Goal: Task Accomplishment & Management: Use online tool/utility

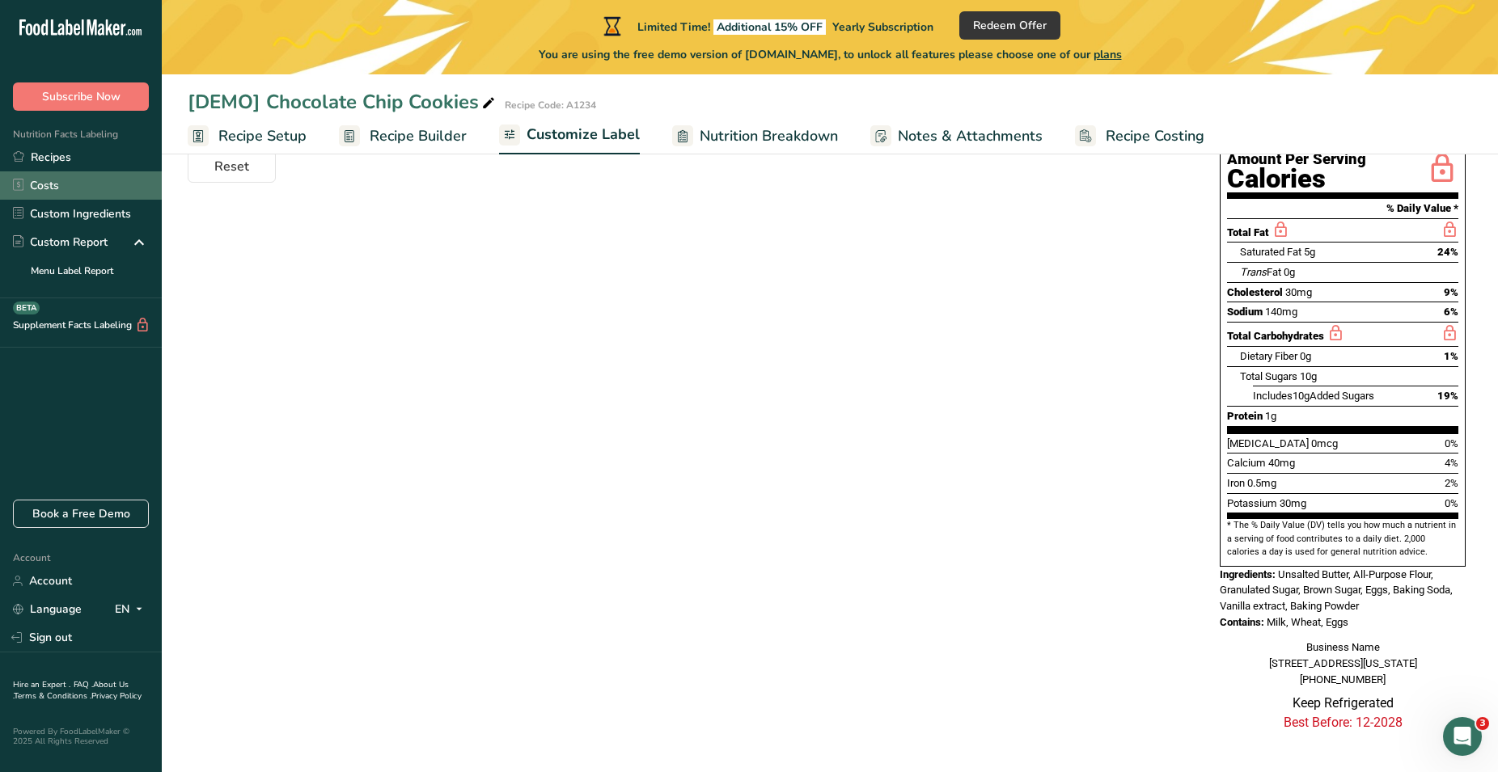
click at [46, 180] on link "Costs" at bounding box center [81, 185] width 162 height 28
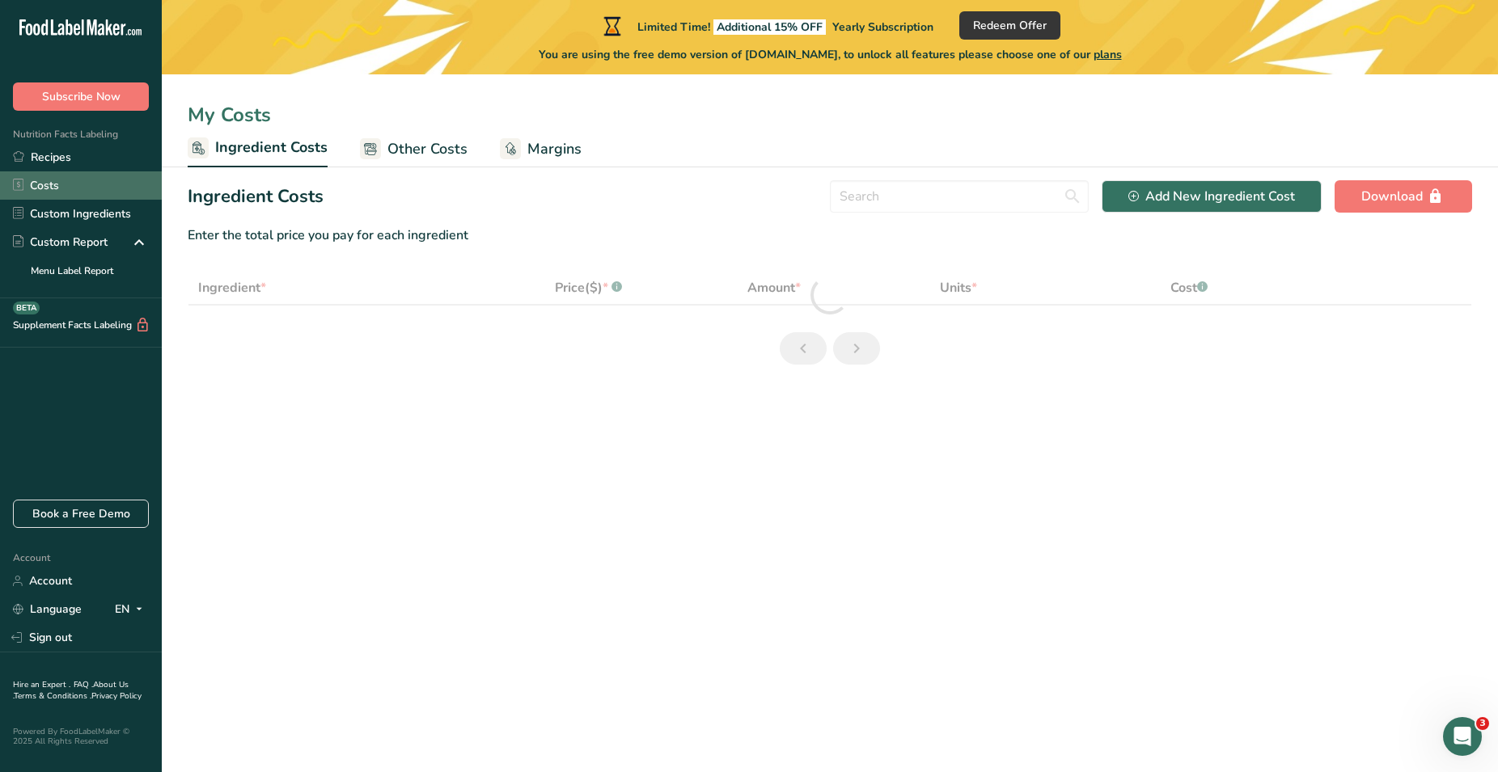
select select "1"
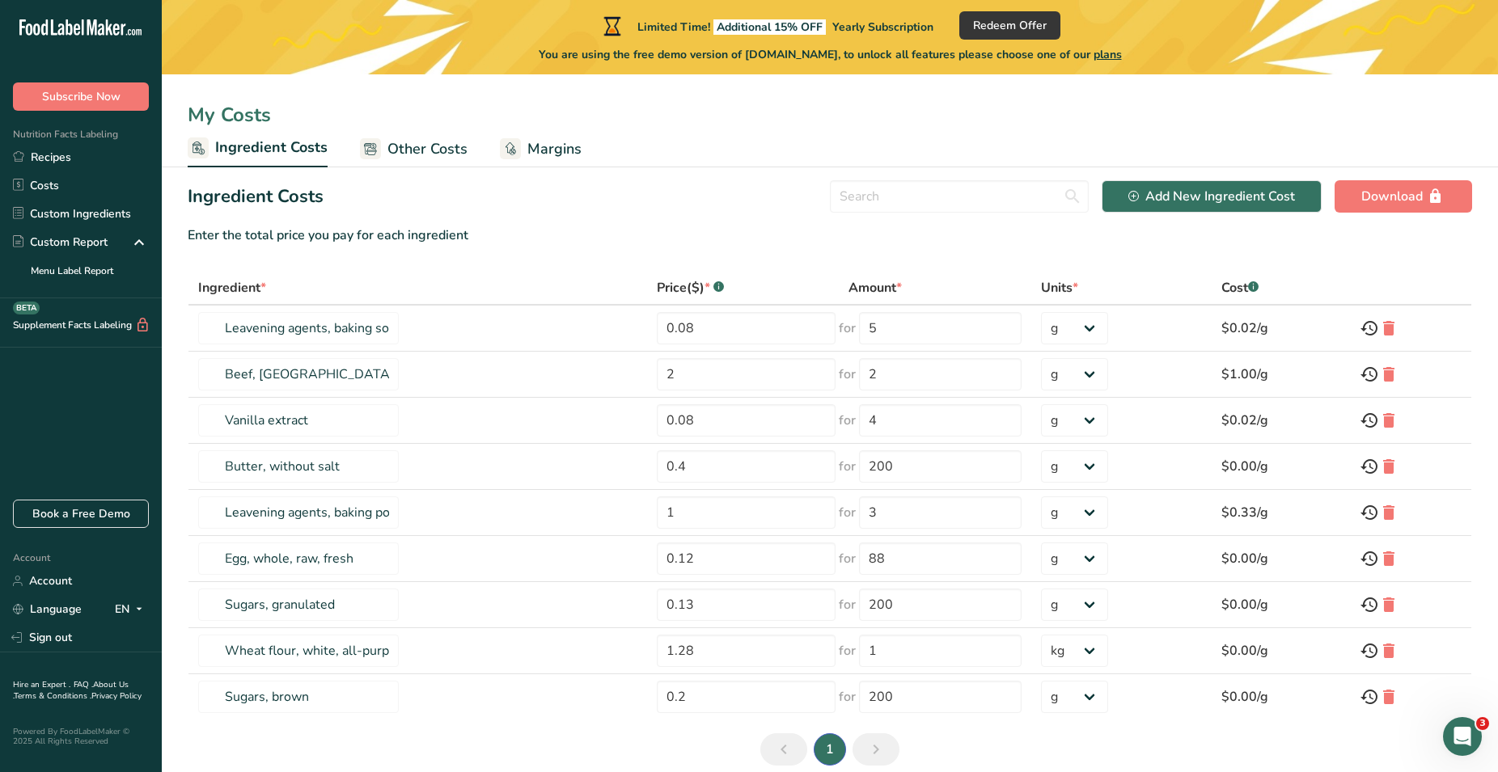
click at [435, 147] on span "Other Costs" at bounding box center [427, 149] width 80 height 22
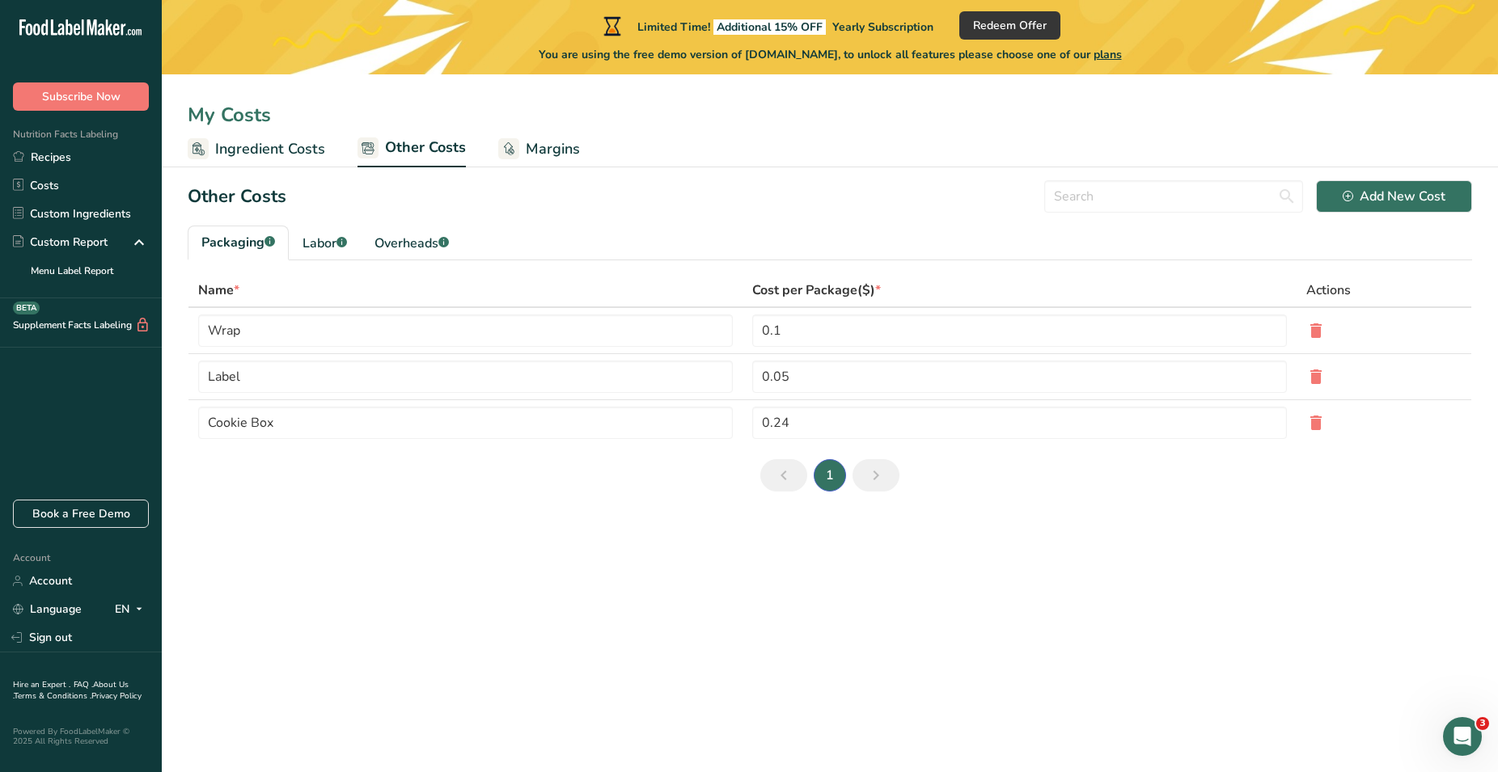
click at [542, 150] on span "Margins" at bounding box center [553, 149] width 54 height 22
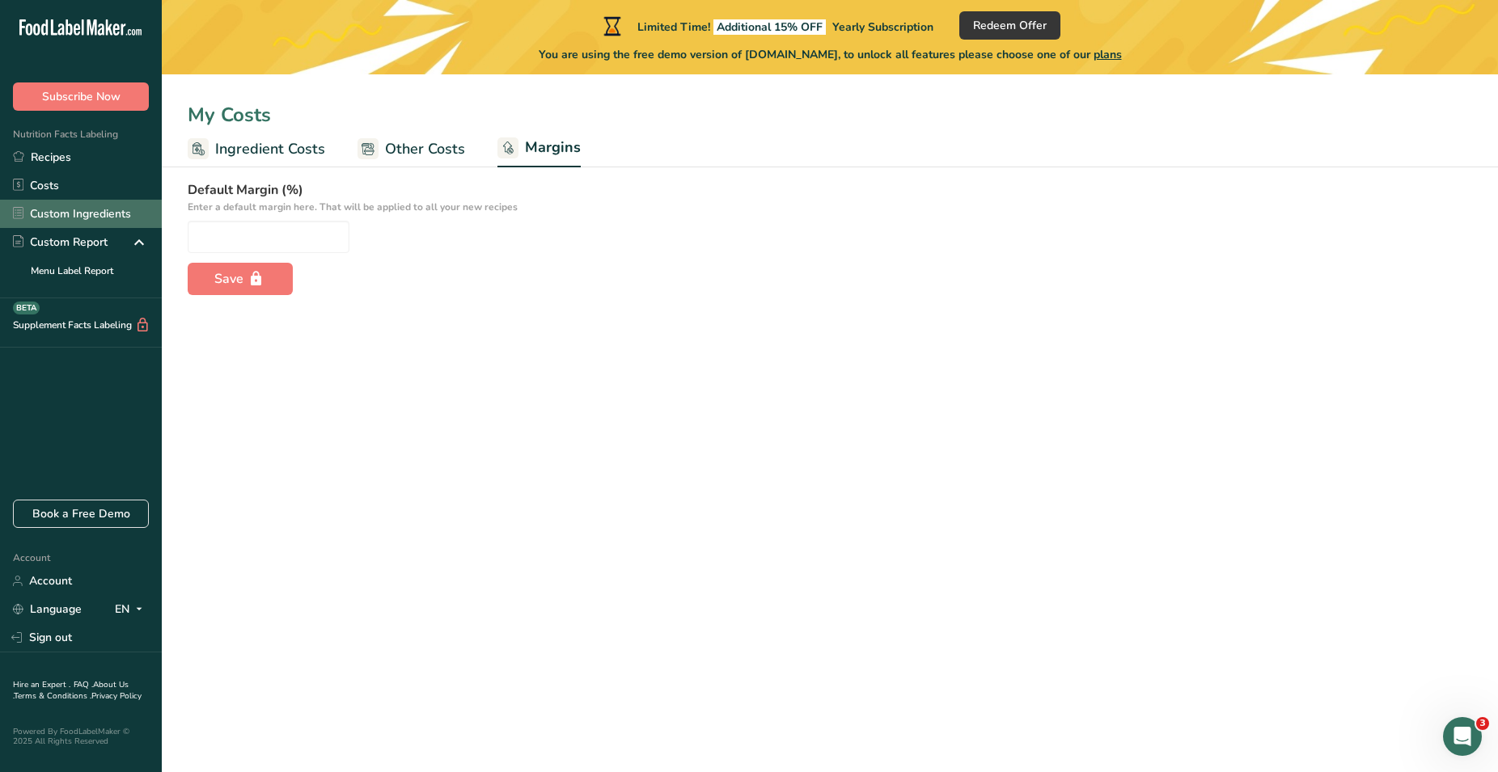
click at [96, 209] on link "Custom Ingredients" at bounding box center [81, 214] width 162 height 28
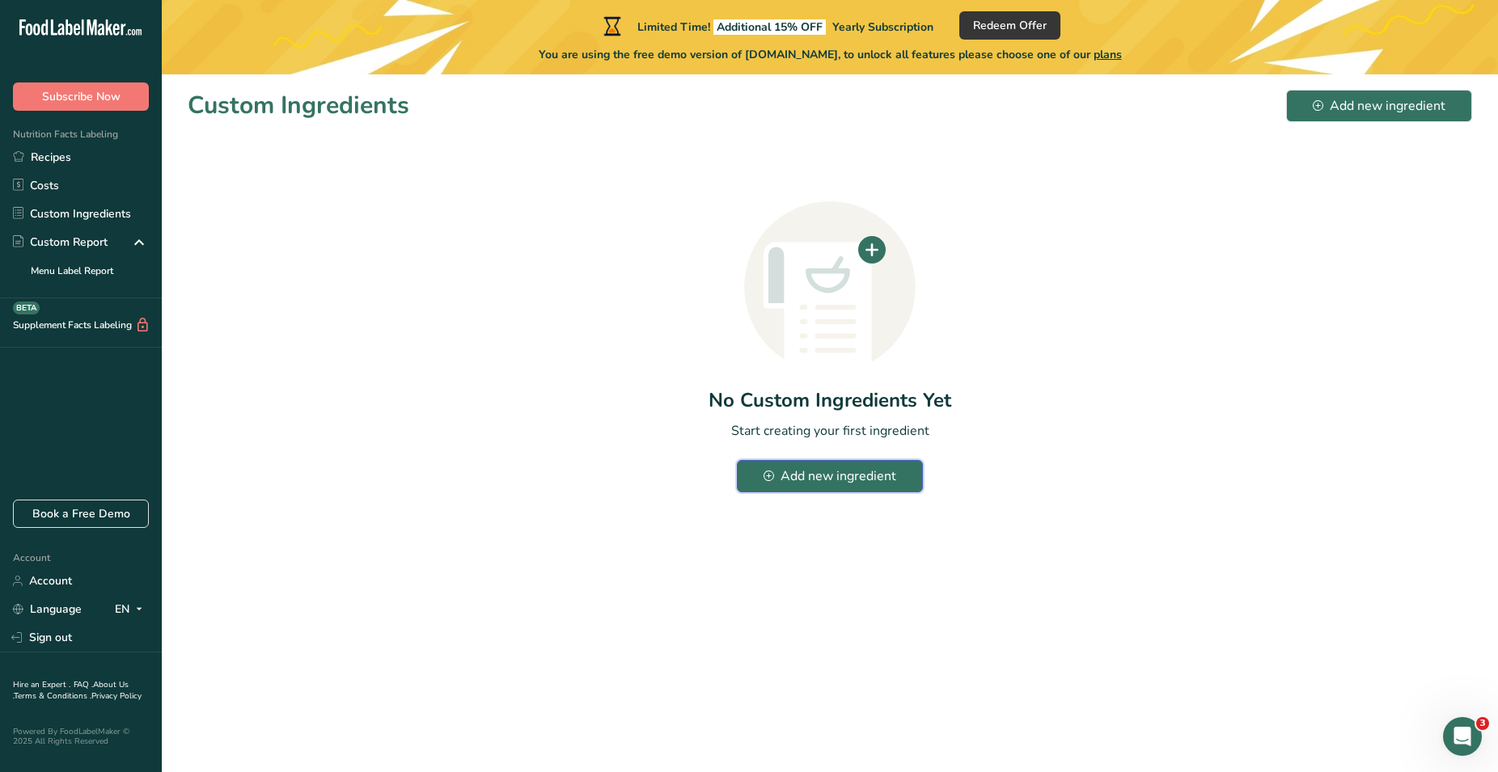
click at [792, 479] on div "Add new ingredient" at bounding box center [829, 476] width 133 height 19
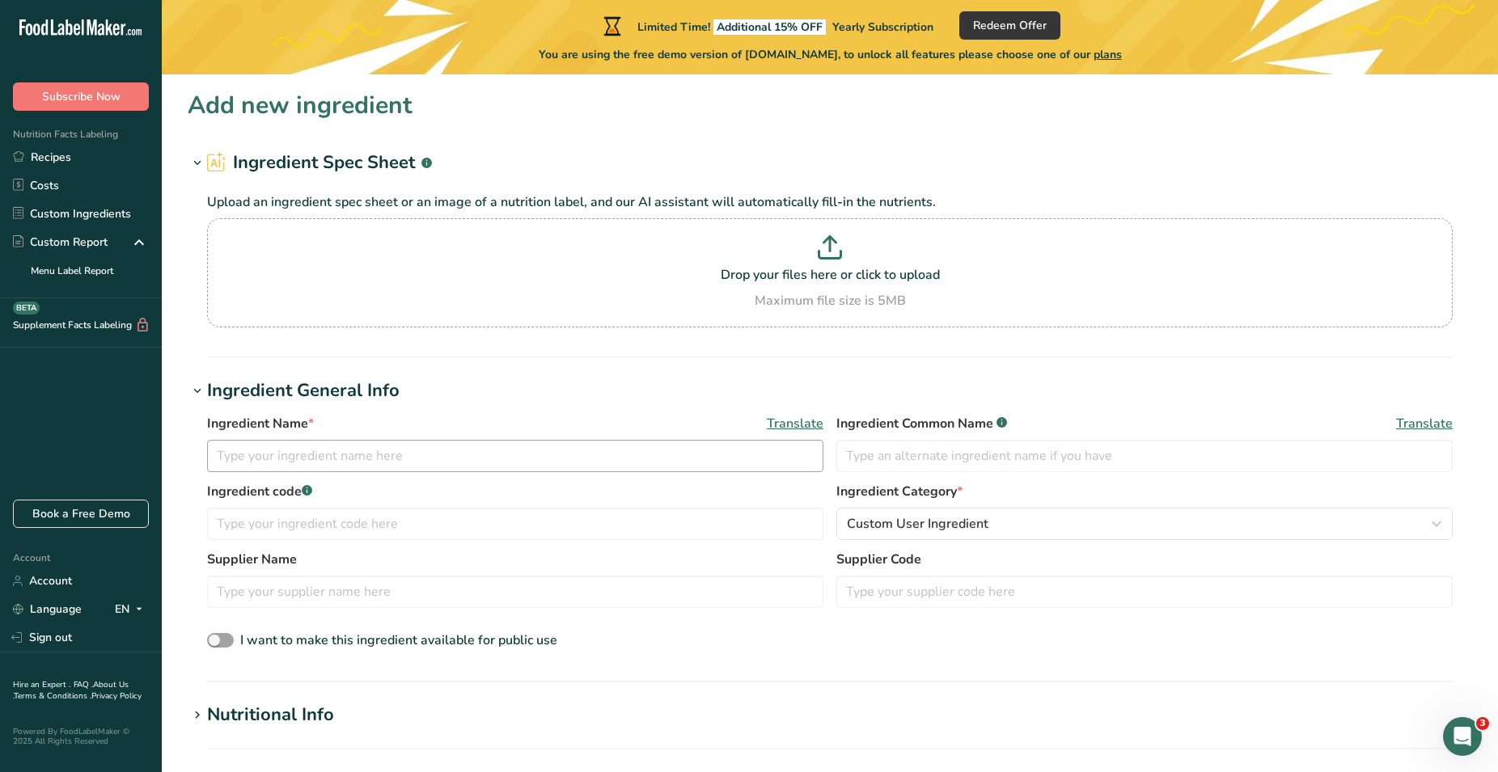
scroll to position [82, 0]
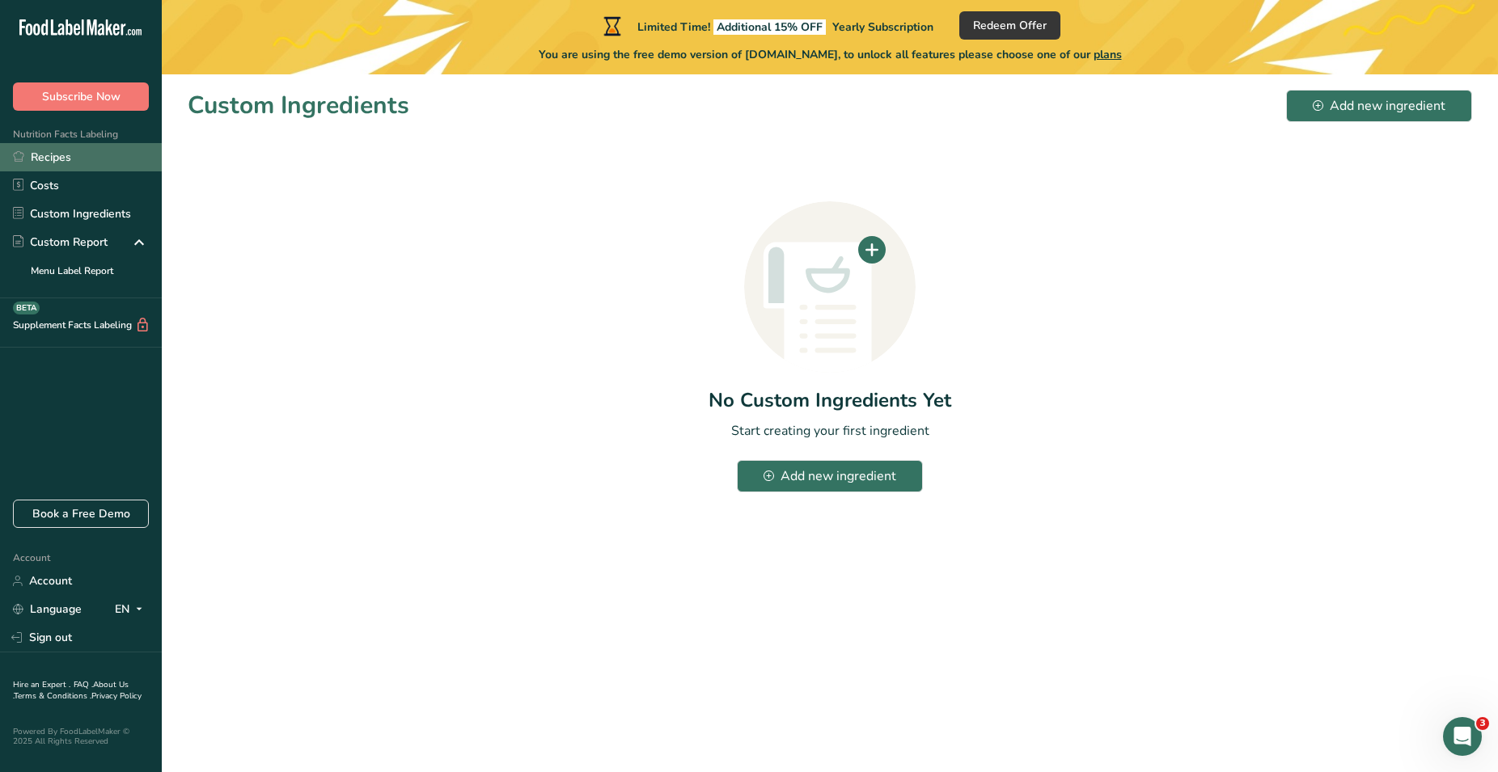
click at [90, 157] on link "Recipes" at bounding box center [81, 157] width 162 height 28
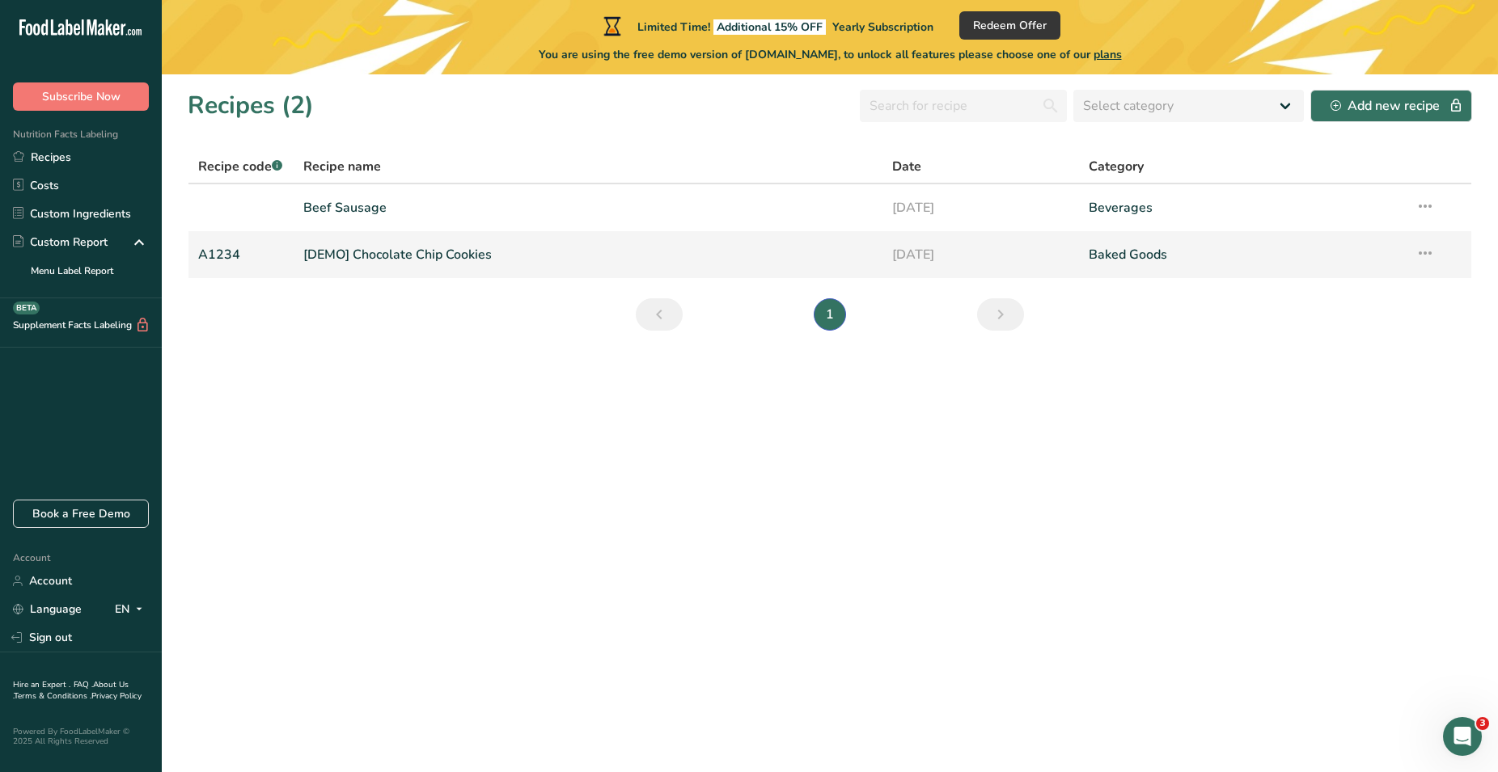
click at [453, 251] on link "[DEMO] Chocolate Chip Cookies" at bounding box center [587, 255] width 569 height 34
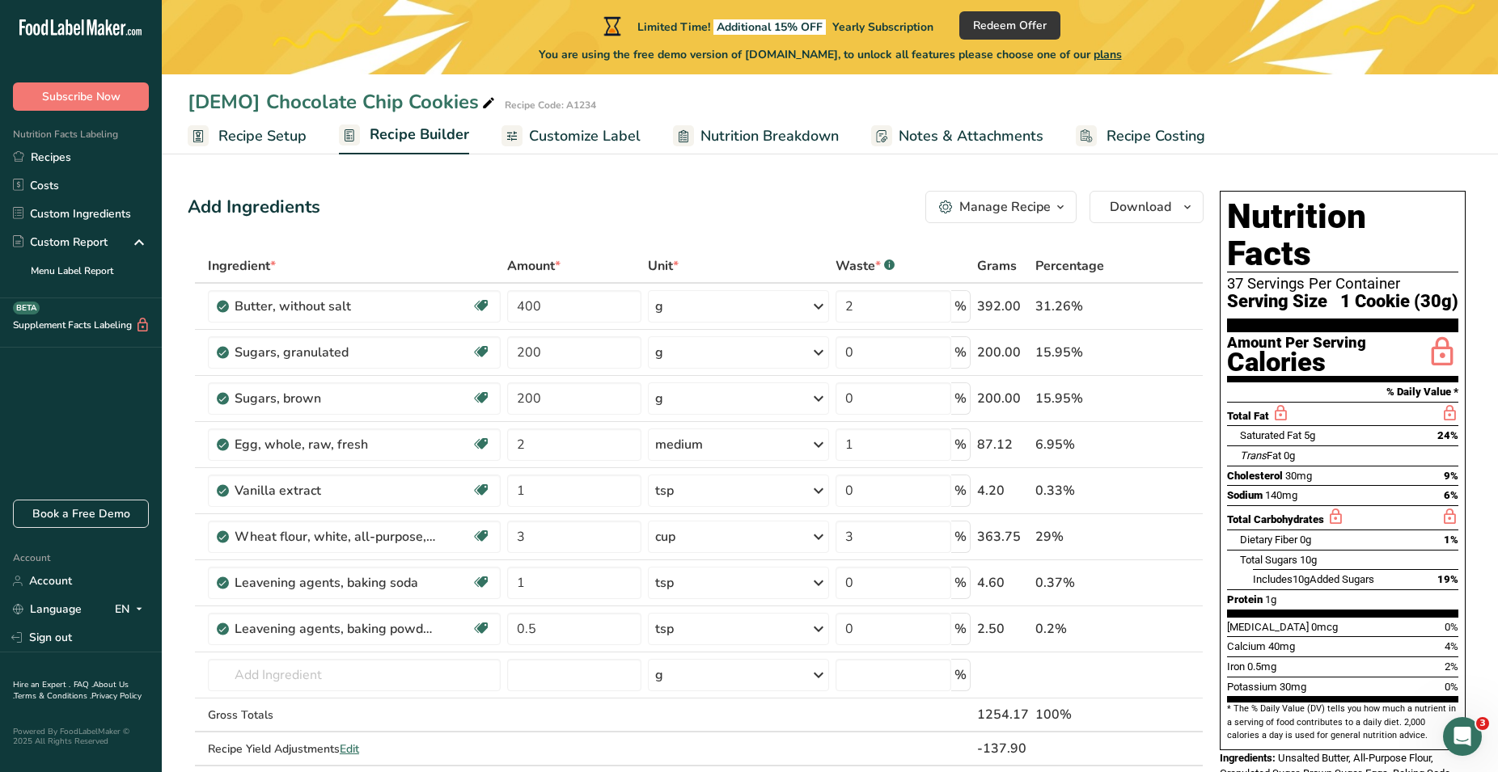
click at [583, 139] on span "Customize Label" at bounding box center [585, 136] width 112 height 22
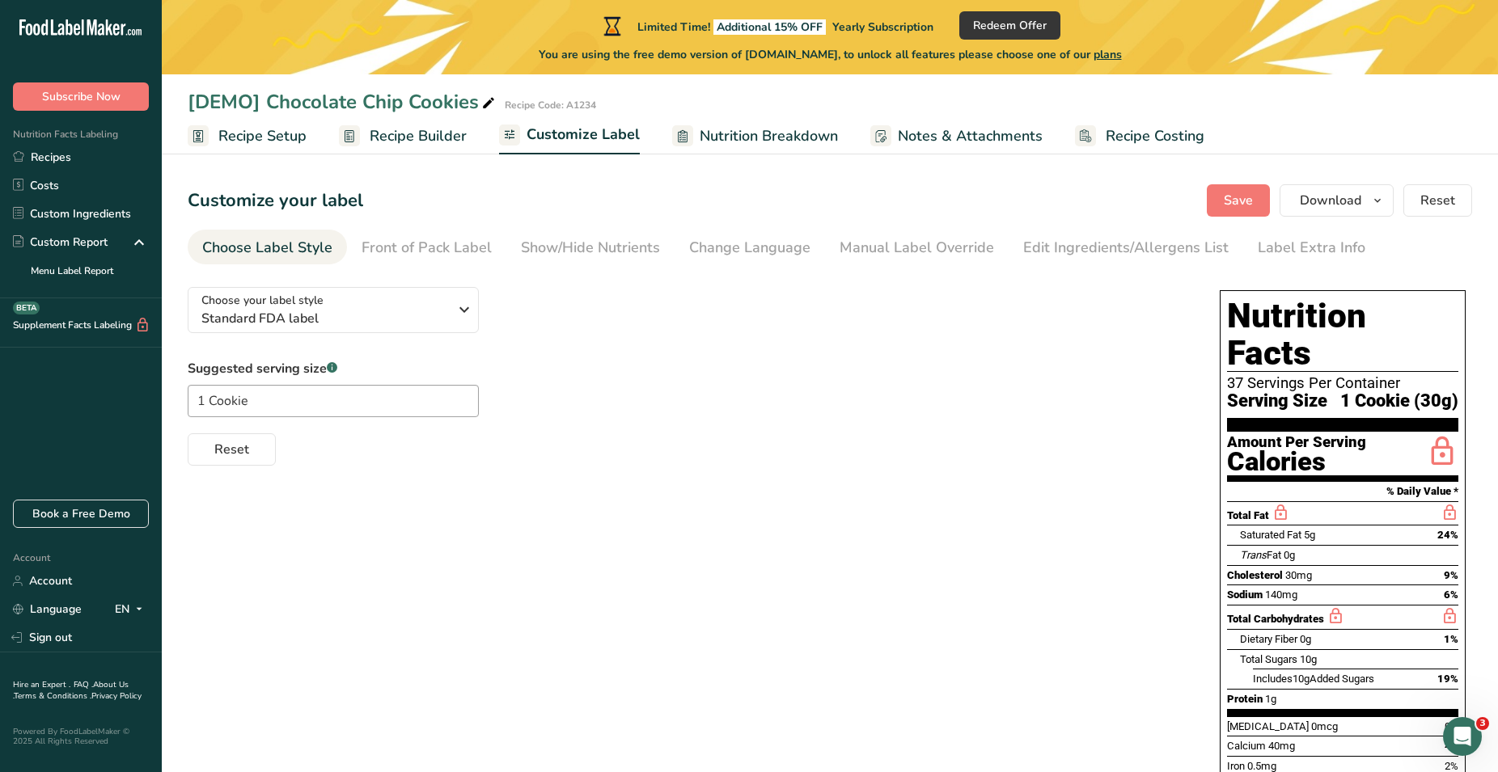
click at [759, 140] on span "Nutrition Breakdown" at bounding box center [768, 136] width 138 height 22
select select "Calories"
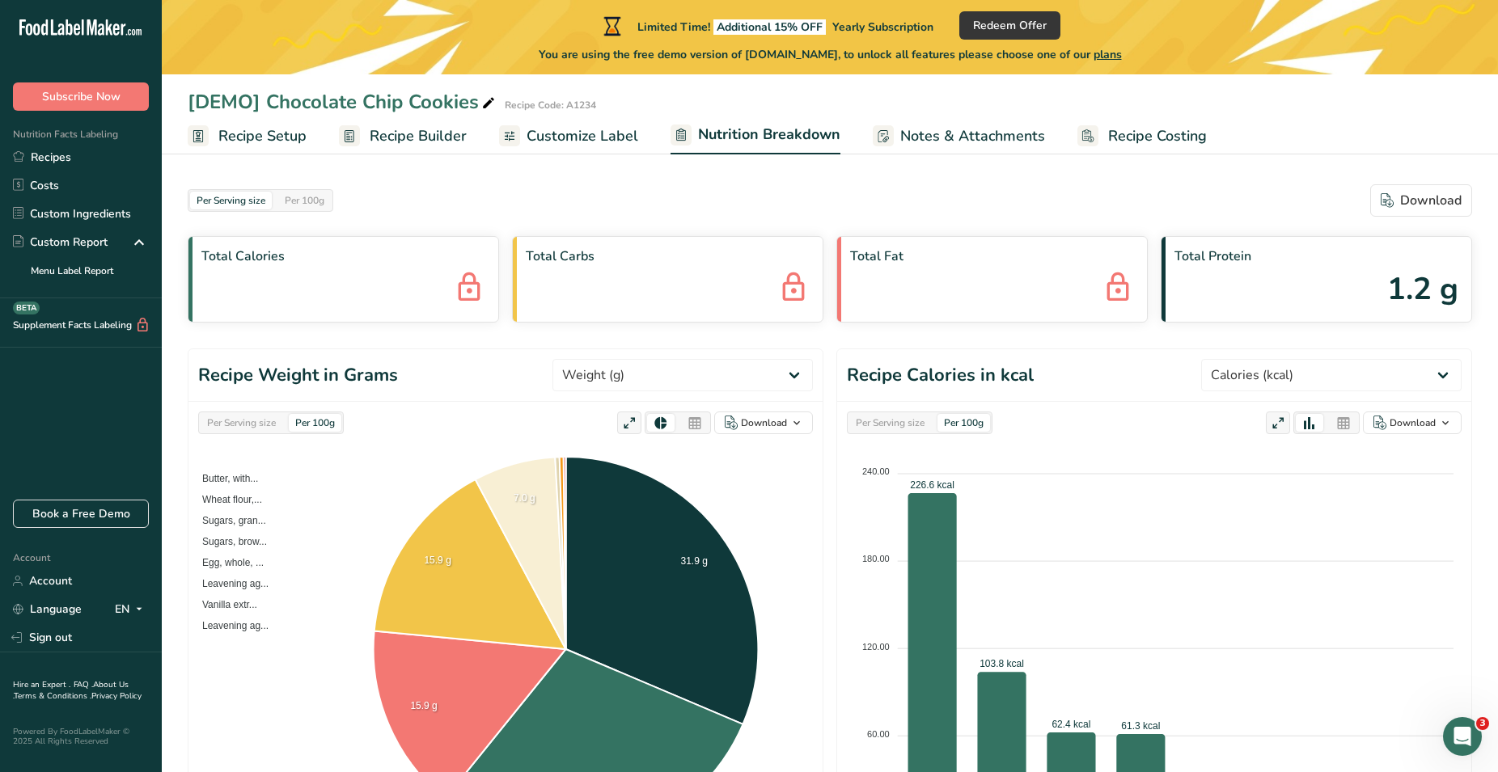
click at [590, 131] on span "Customize Label" at bounding box center [582, 136] width 112 height 22
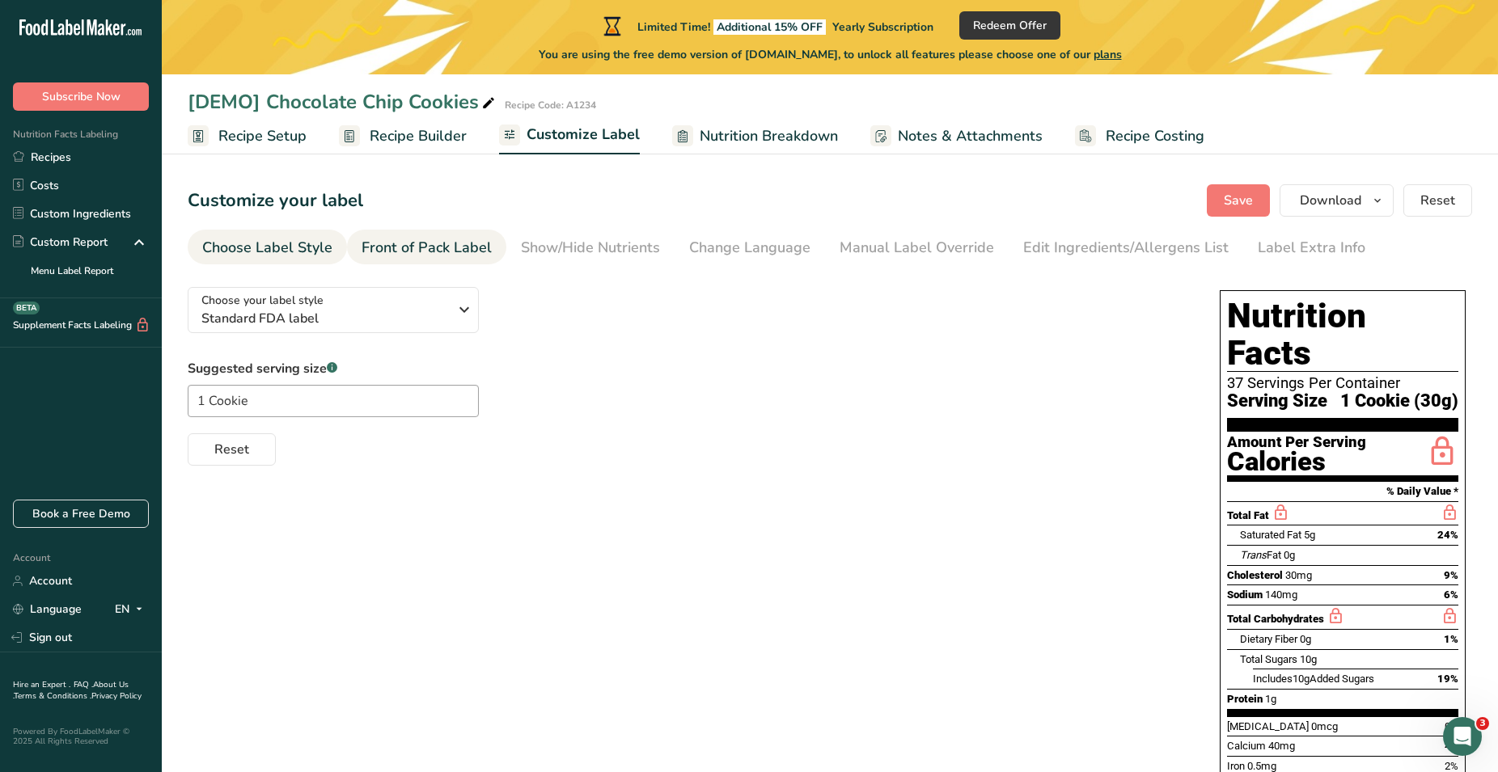
click at [422, 237] on div "Front of Pack Label" at bounding box center [426, 248] width 130 height 22
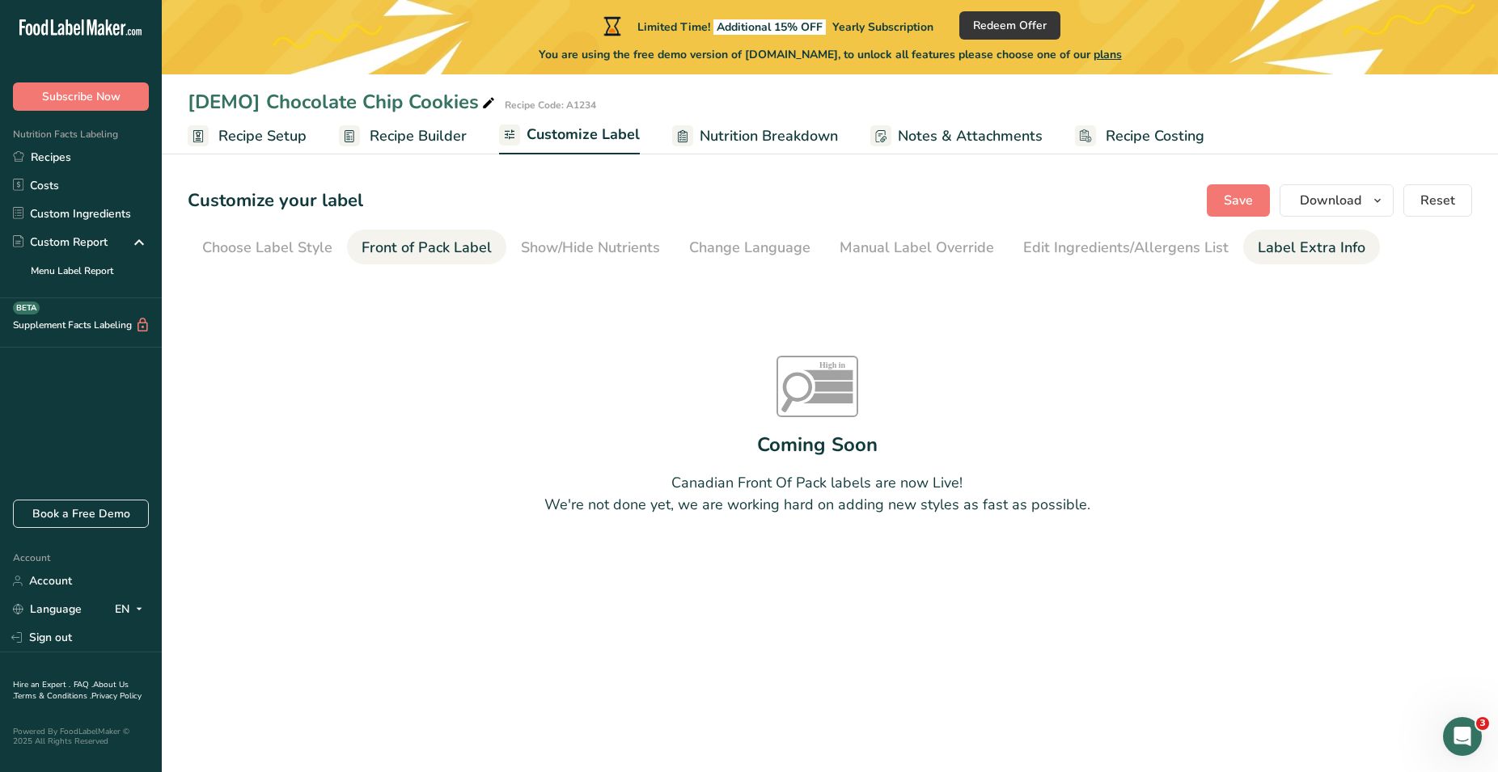
click at [1186, 251] on div "Label Extra Info" at bounding box center [1311, 248] width 108 height 22
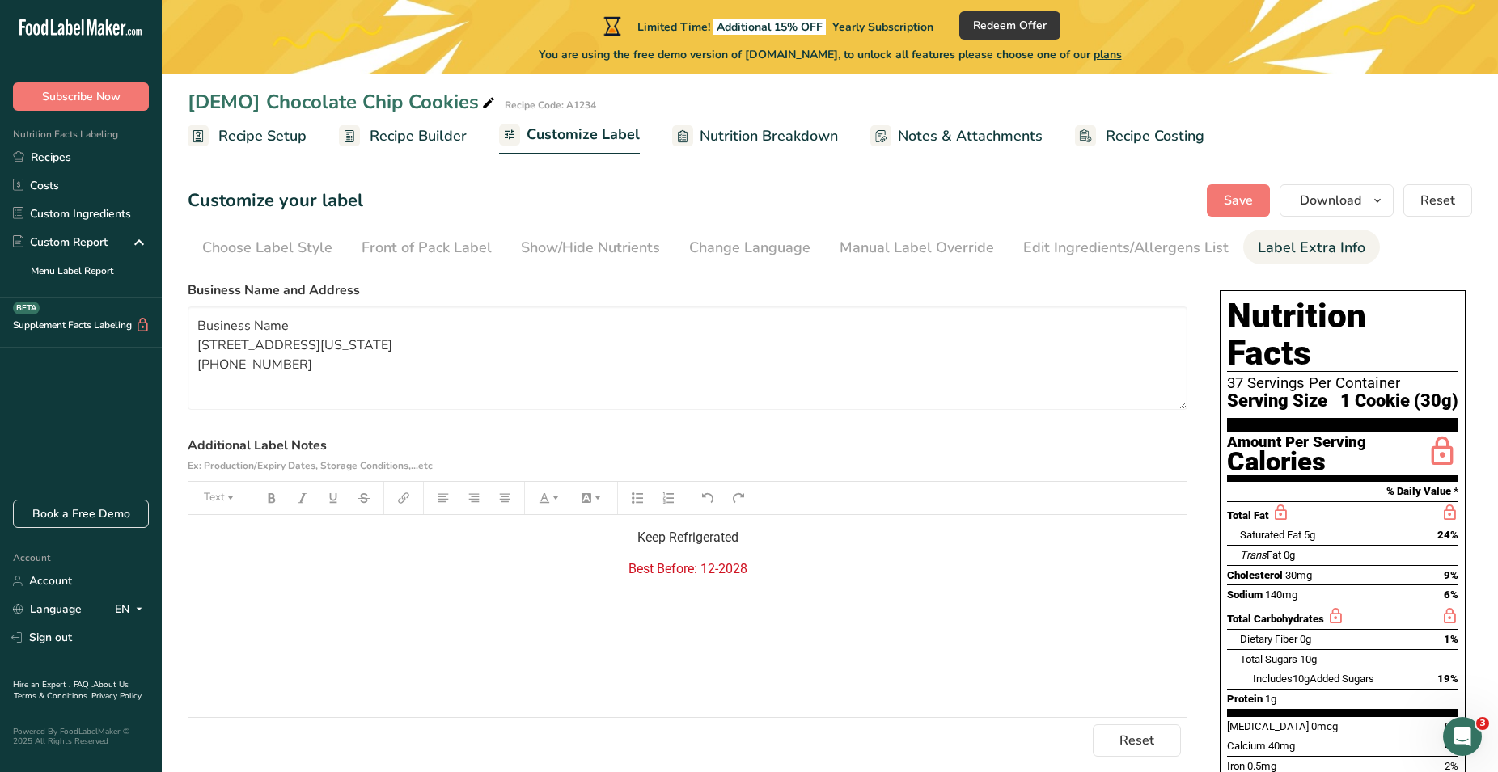
click at [799, 140] on span "Nutrition Breakdown" at bounding box center [768, 136] width 138 height 22
click at [809, 136] on span "Nutrition Breakdown" at bounding box center [769, 135] width 142 height 22
select select "Calories"
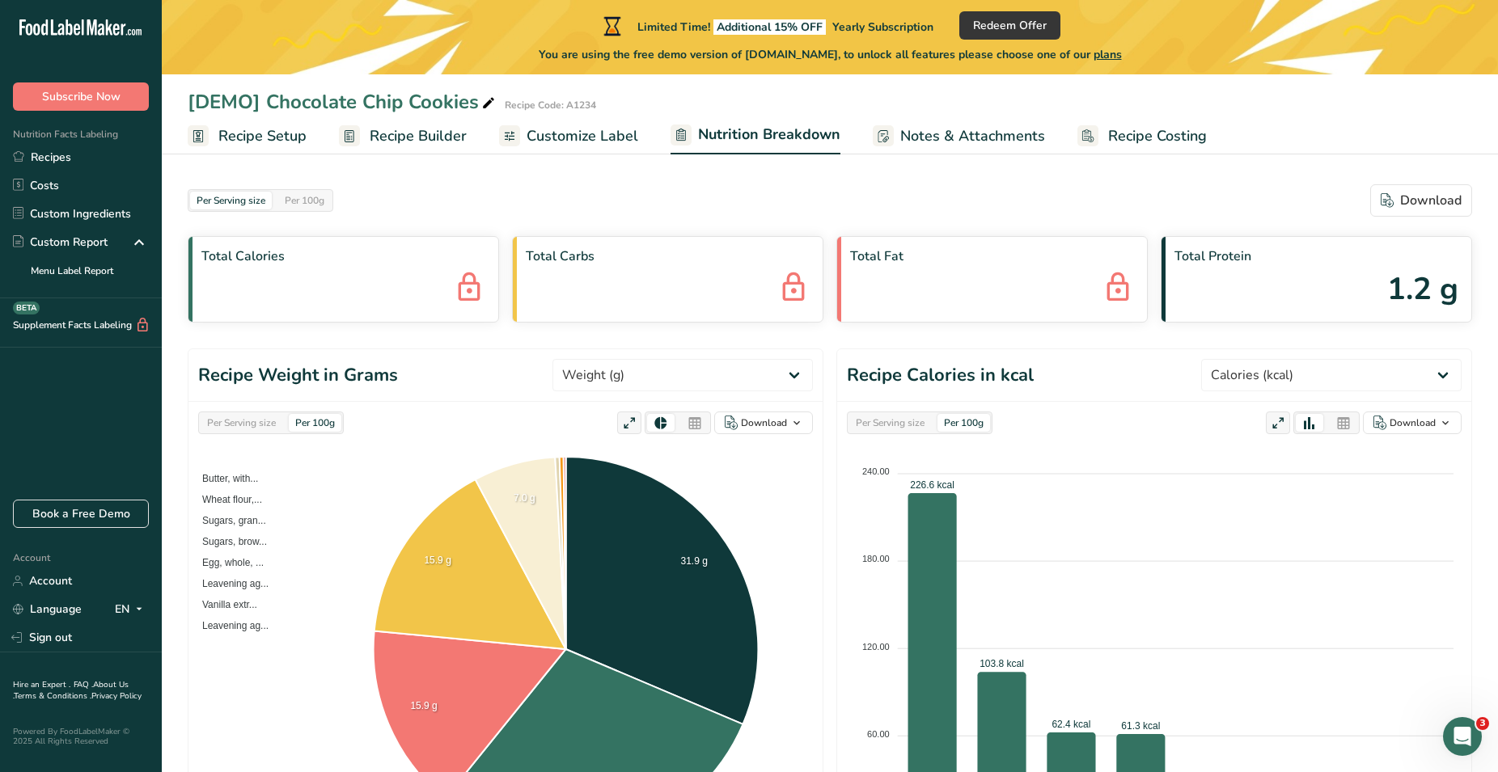
click at [1114, 53] on span "plans" at bounding box center [1107, 54] width 28 height 15
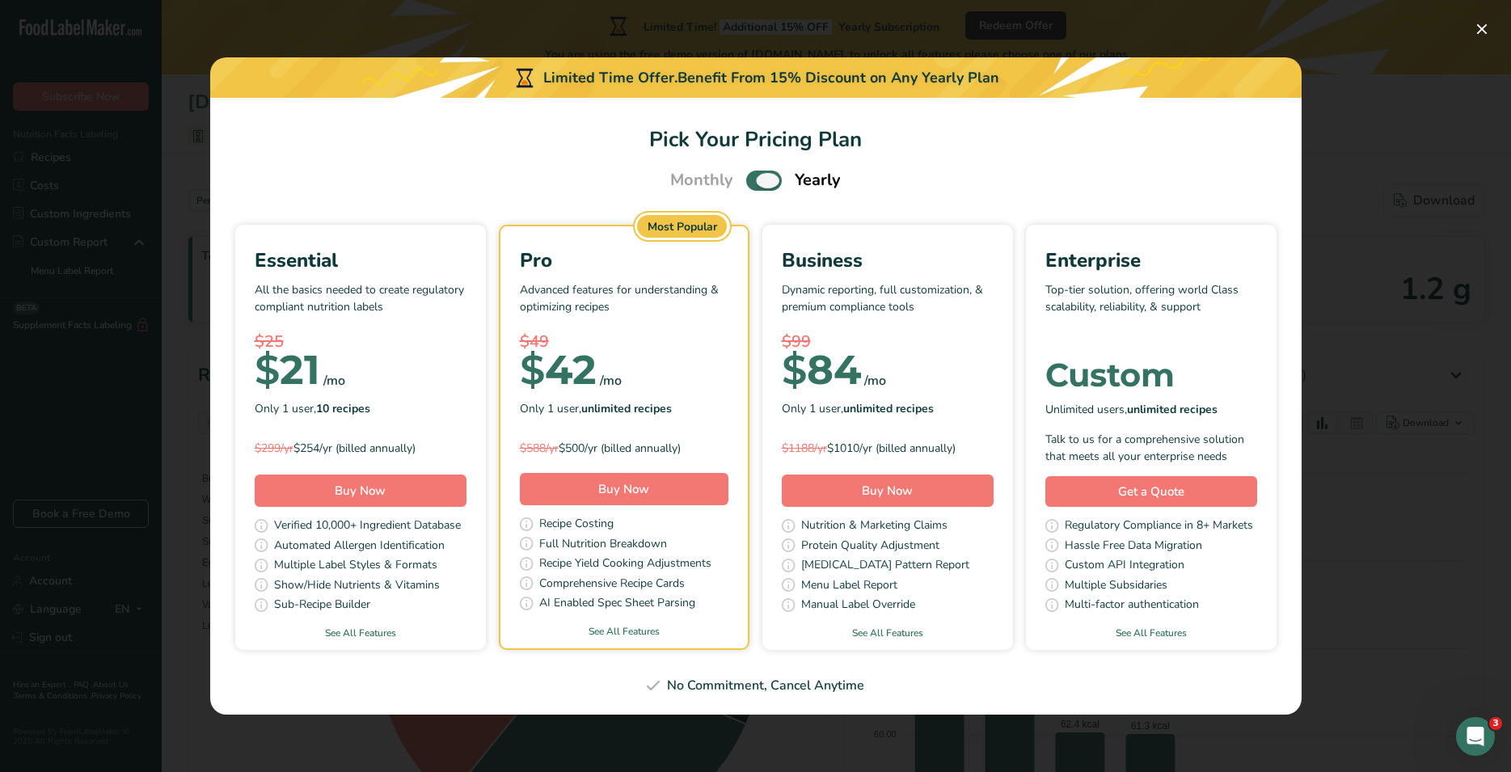
click at [755, 180] on span "Pick Your Pricing Plan Modal" at bounding box center [764, 181] width 36 height 20
click at [755, 180] on input "Pick Your Pricing Plan Modal" at bounding box center [751, 180] width 11 height 11
checkbox input "false"
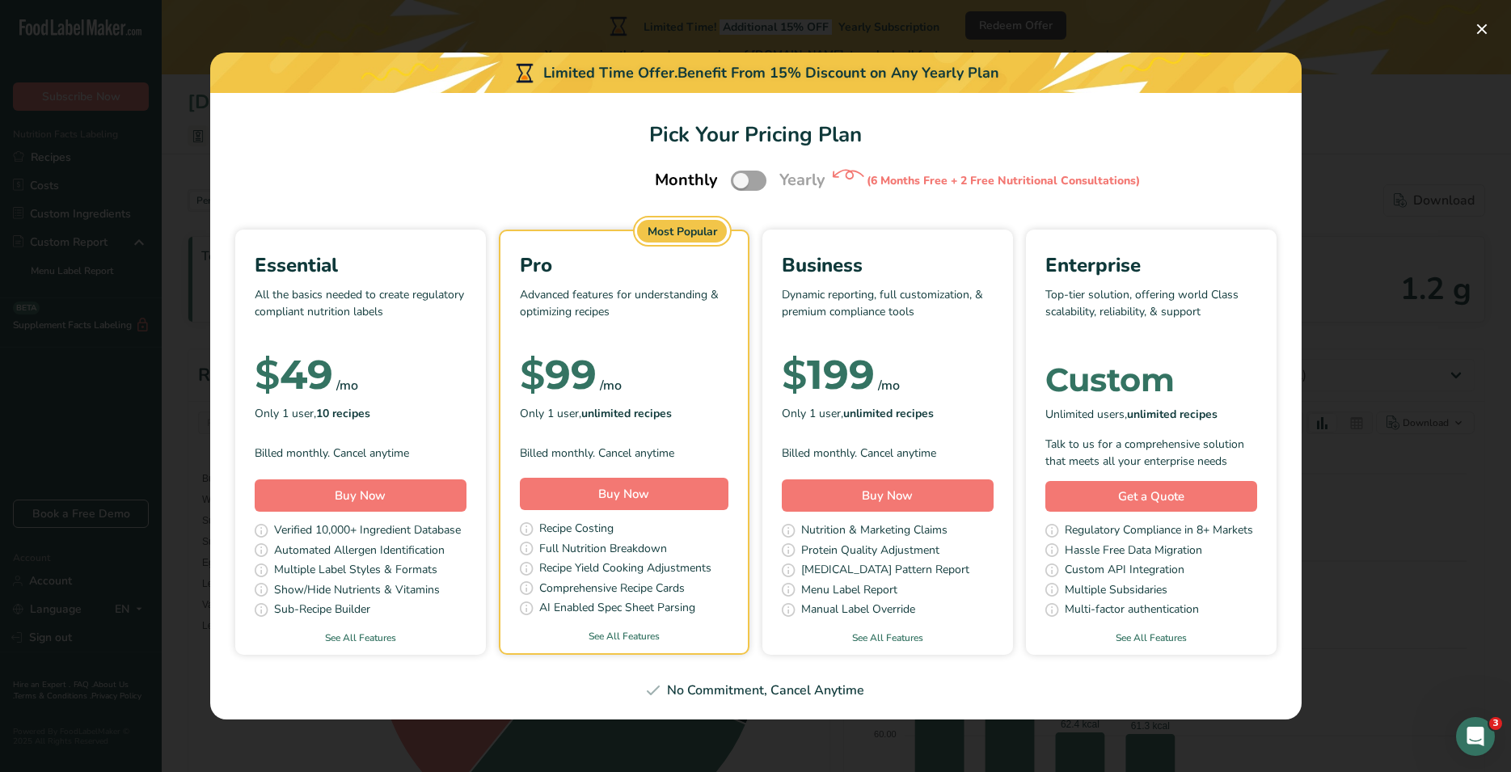
click at [585, 15] on div "Pick Your Pricing Plan Modal" at bounding box center [755, 386] width 1511 height 772
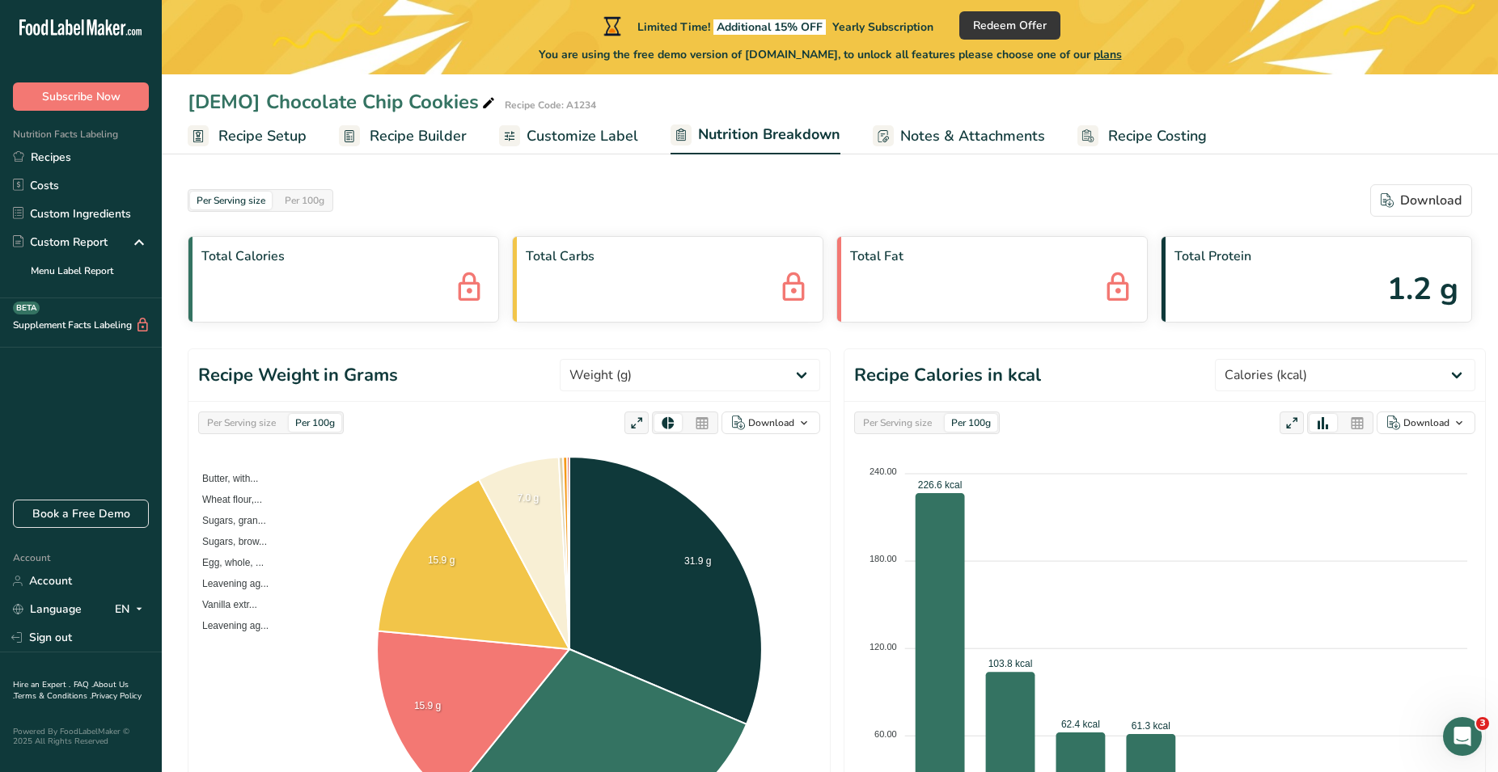
click at [427, 134] on span "Recipe Builder" at bounding box center [418, 136] width 97 height 22
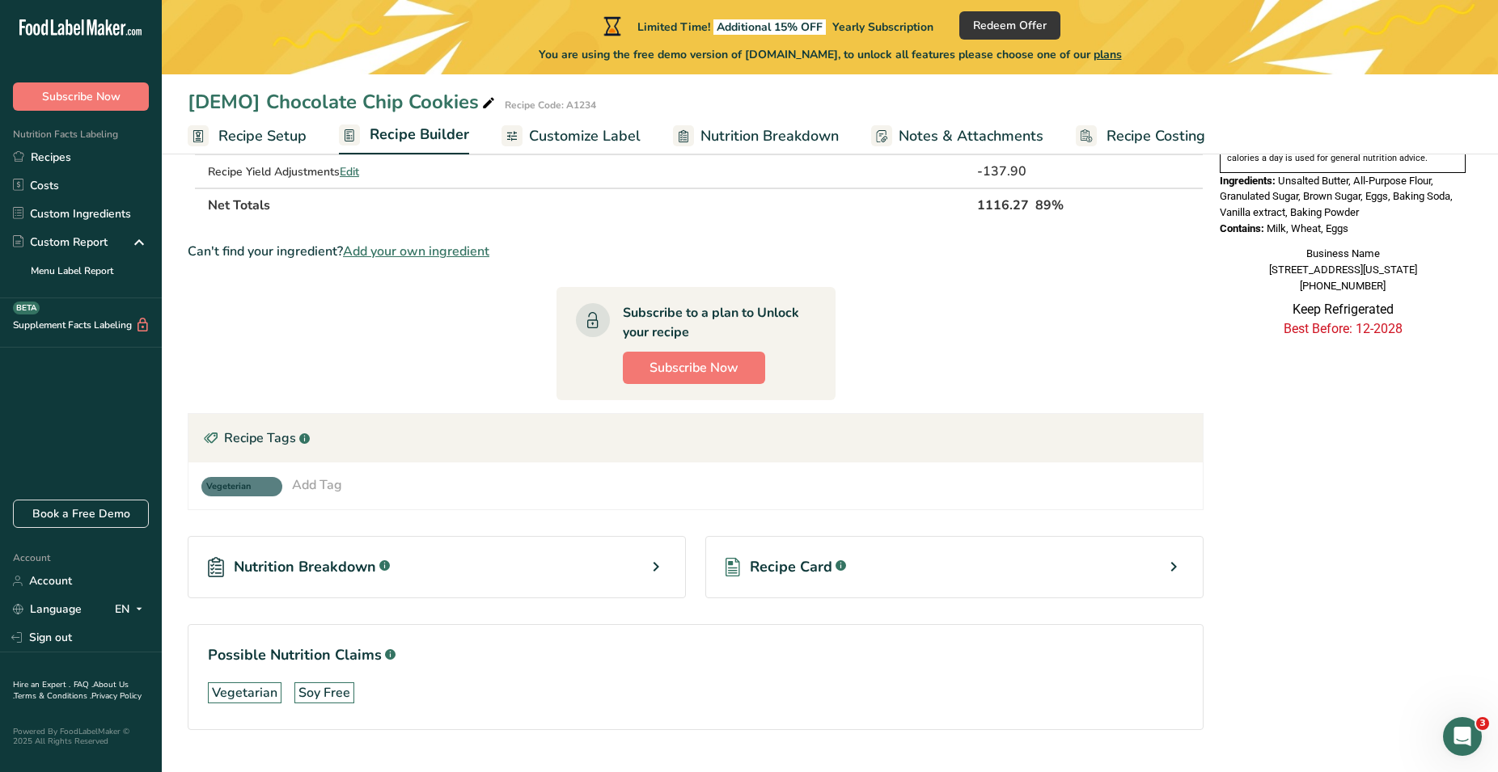
scroll to position [330, 0]
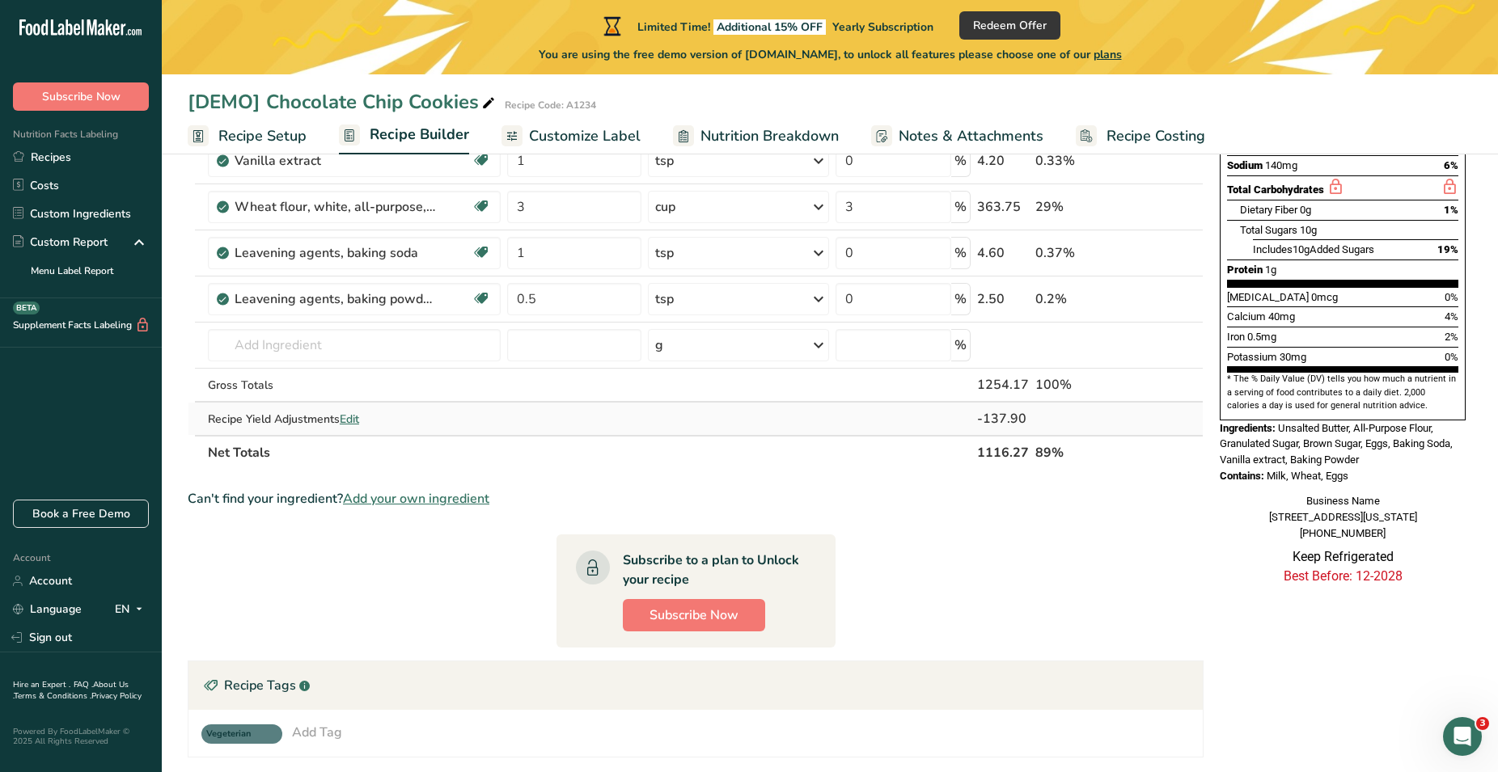
click at [352, 415] on span "Edit" at bounding box center [349, 419] width 19 height 15
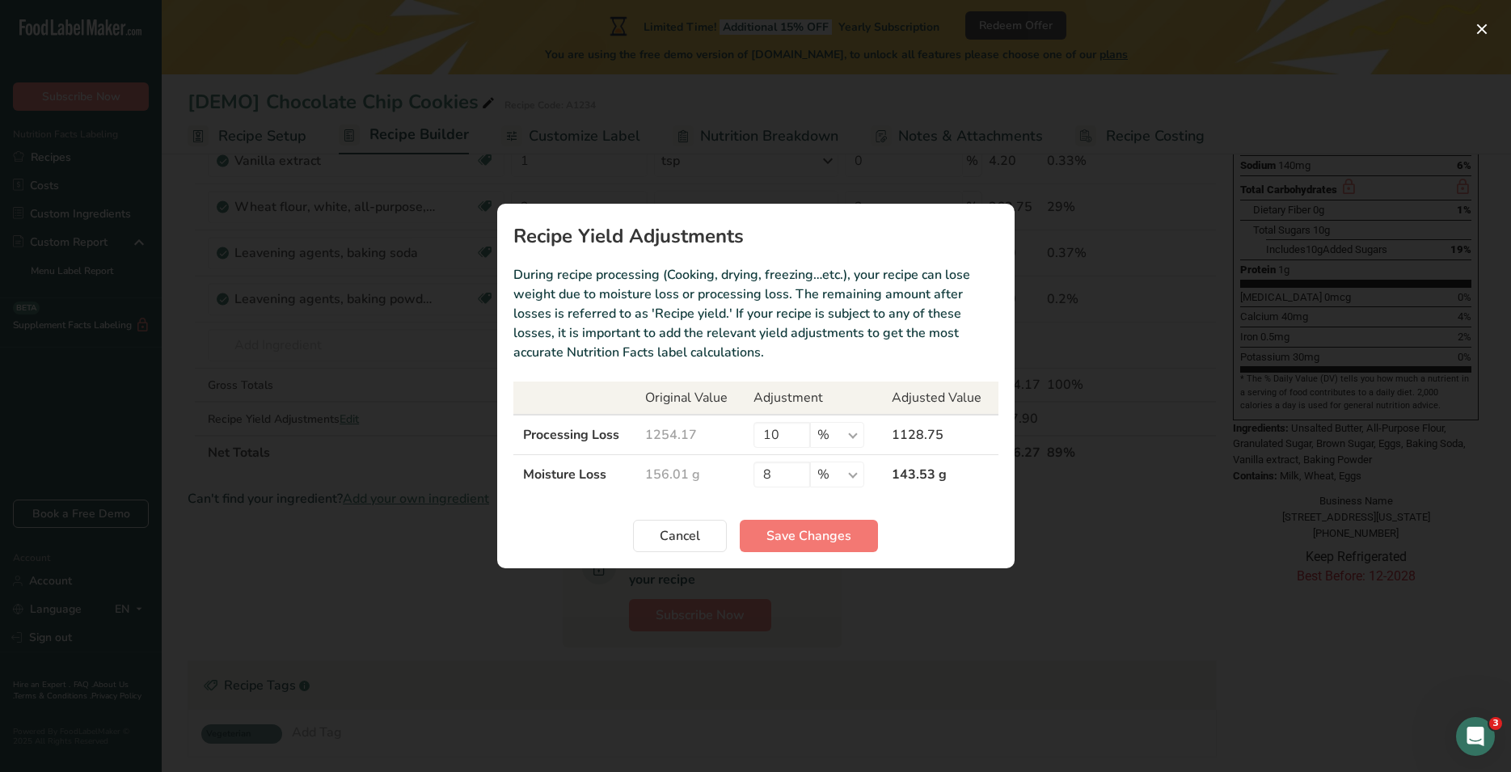
click at [911, 88] on div "Recipe yield modal" at bounding box center [755, 386] width 1511 height 772
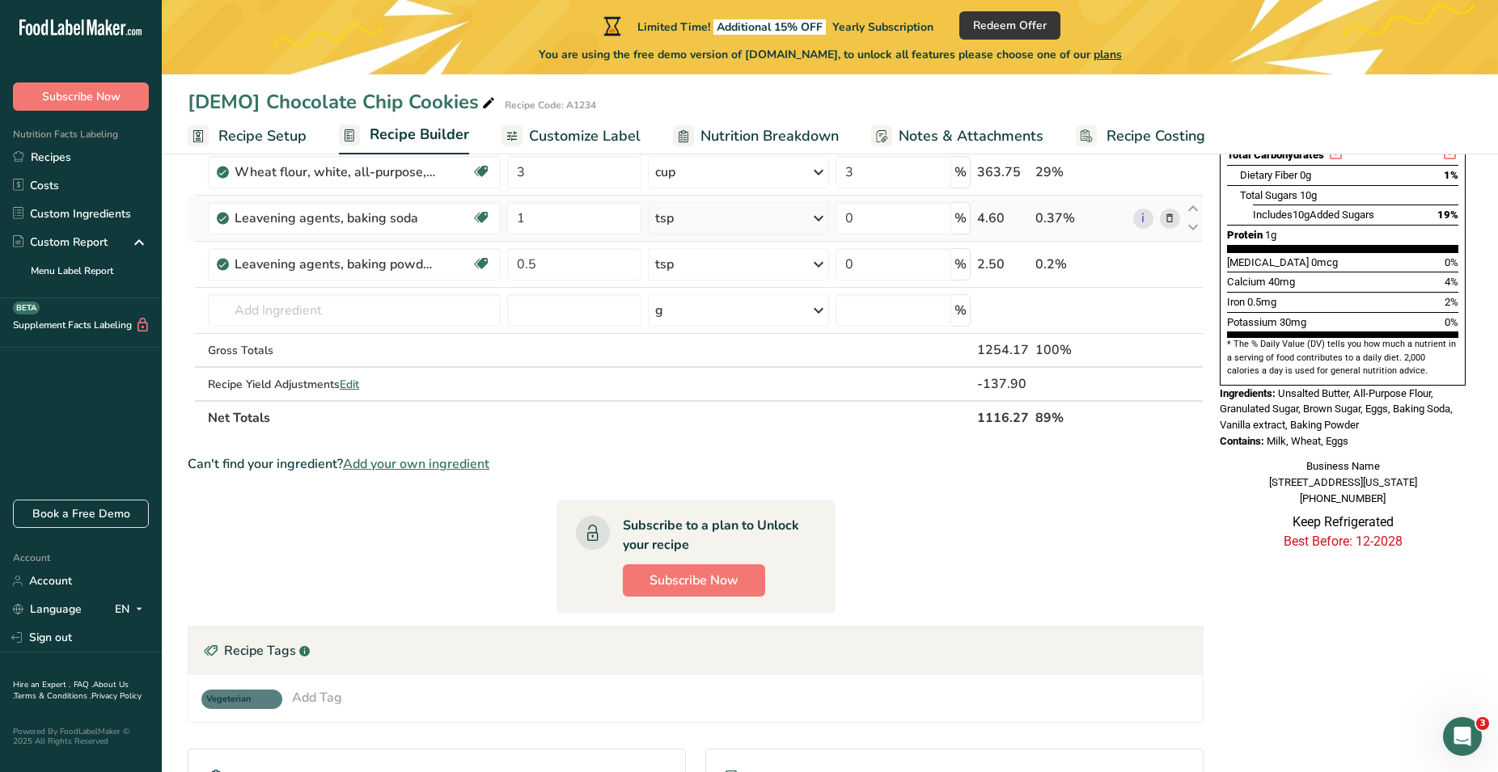
scroll to position [200, 0]
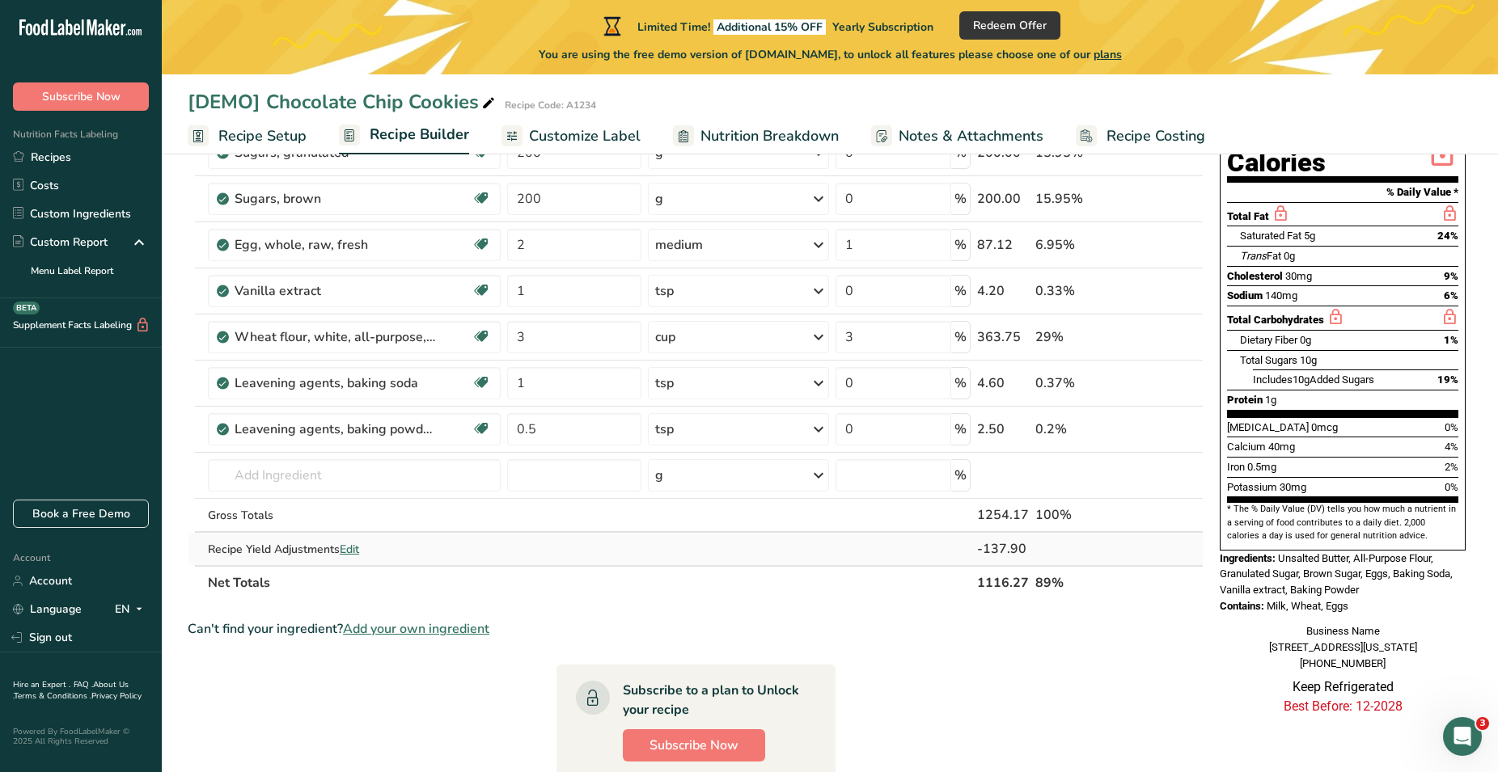
click at [357, 553] on span "Edit" at bounding box center [349, 549] width 19 height 15
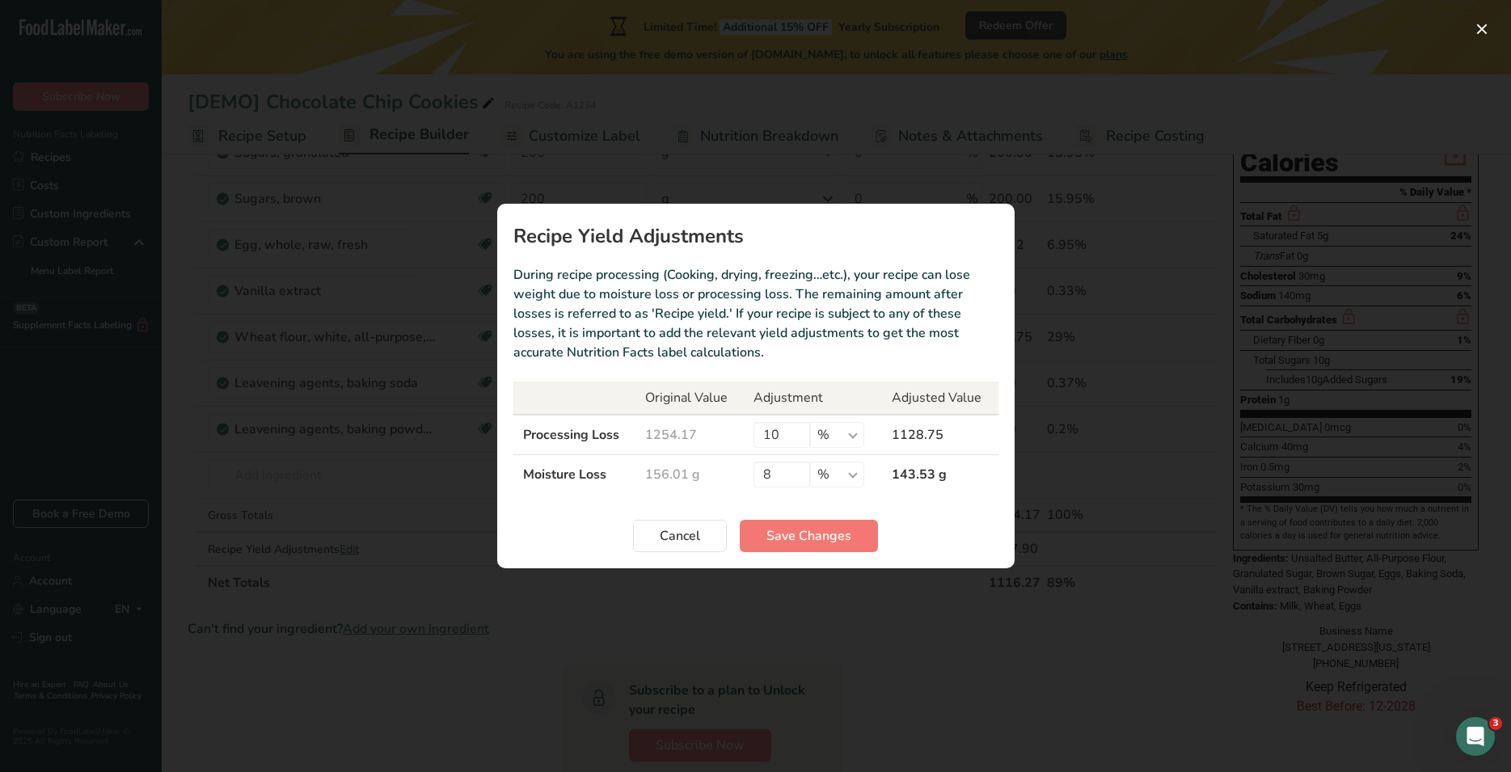
click at [636, 95] on div "Recipe yield modal" at bounding box center [755, 386] width 1511 height 772
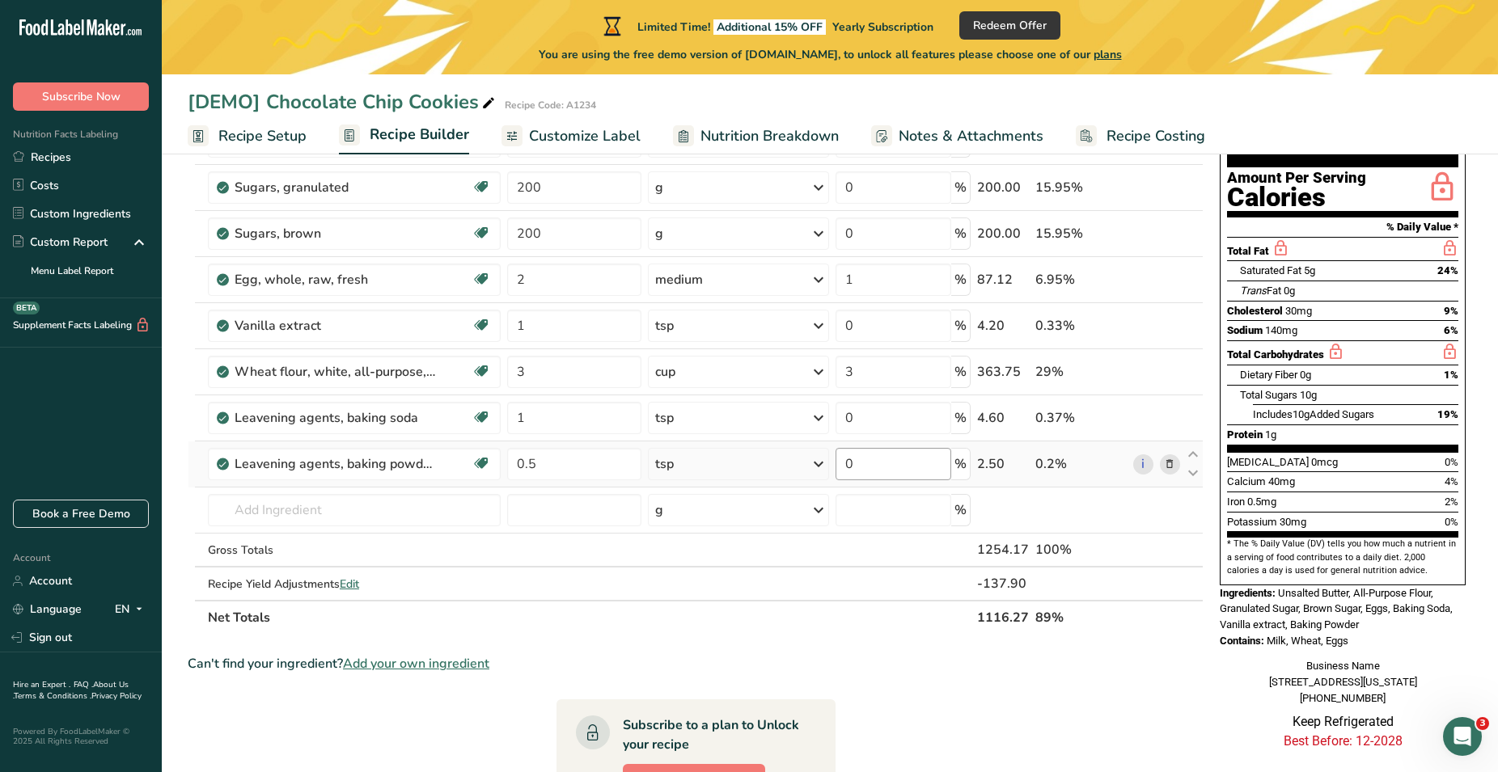
scroll to position [0, 0]
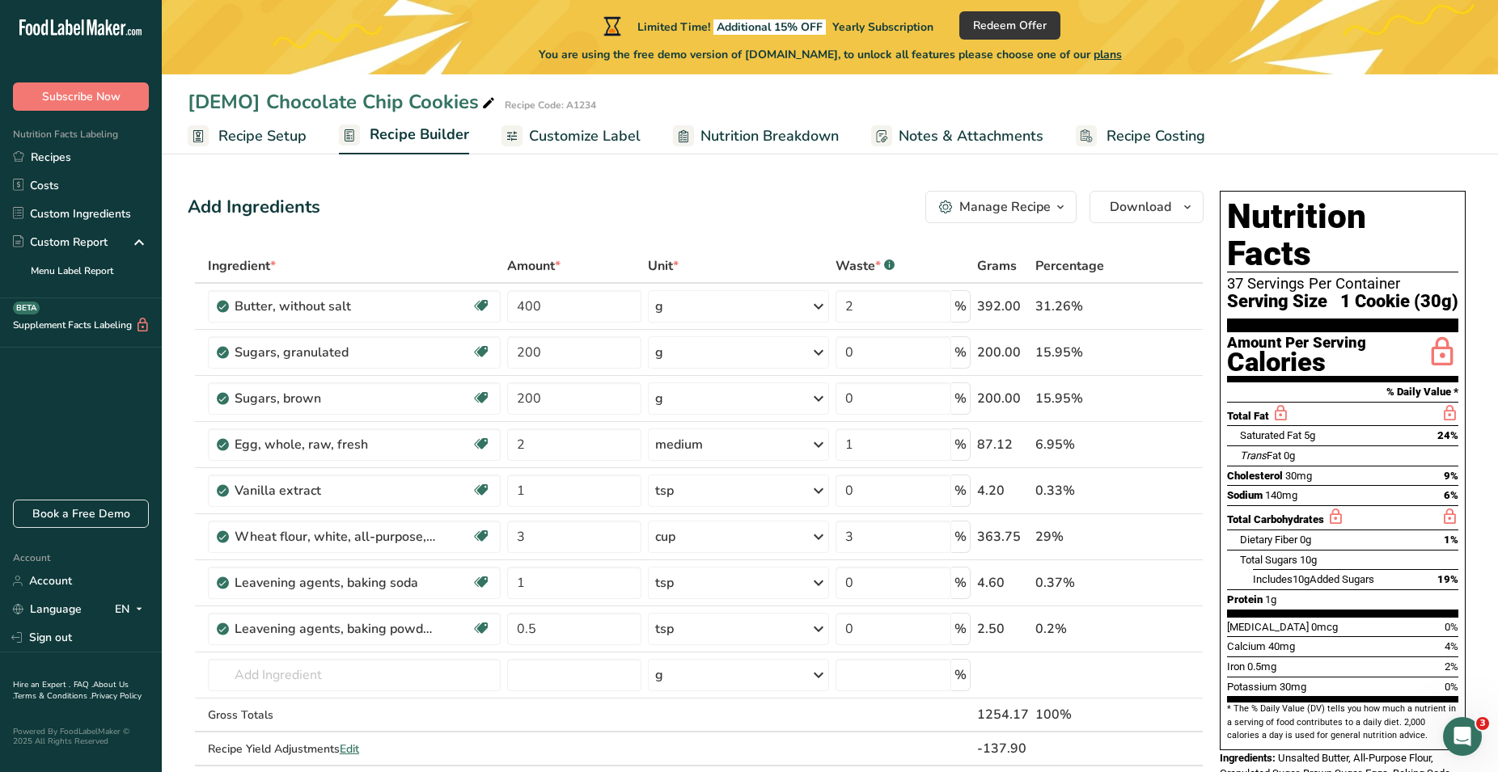
click at [597, 137] on span "Customize Label" at bounding box center [585, 136] width 112 height 22
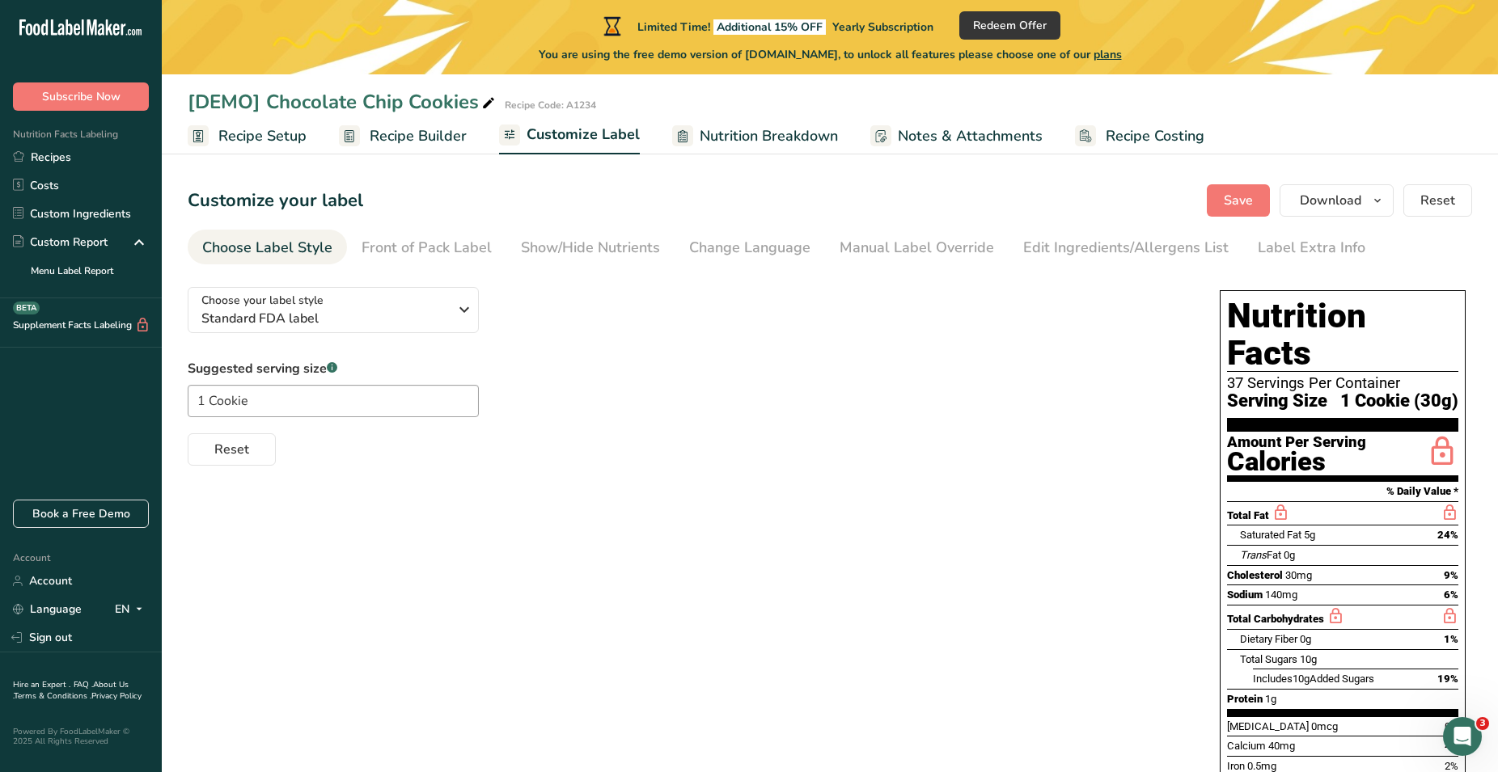
click at [453, 134] on span "Recipe Builder" at bounding box center [418, 136] width 97 height 22
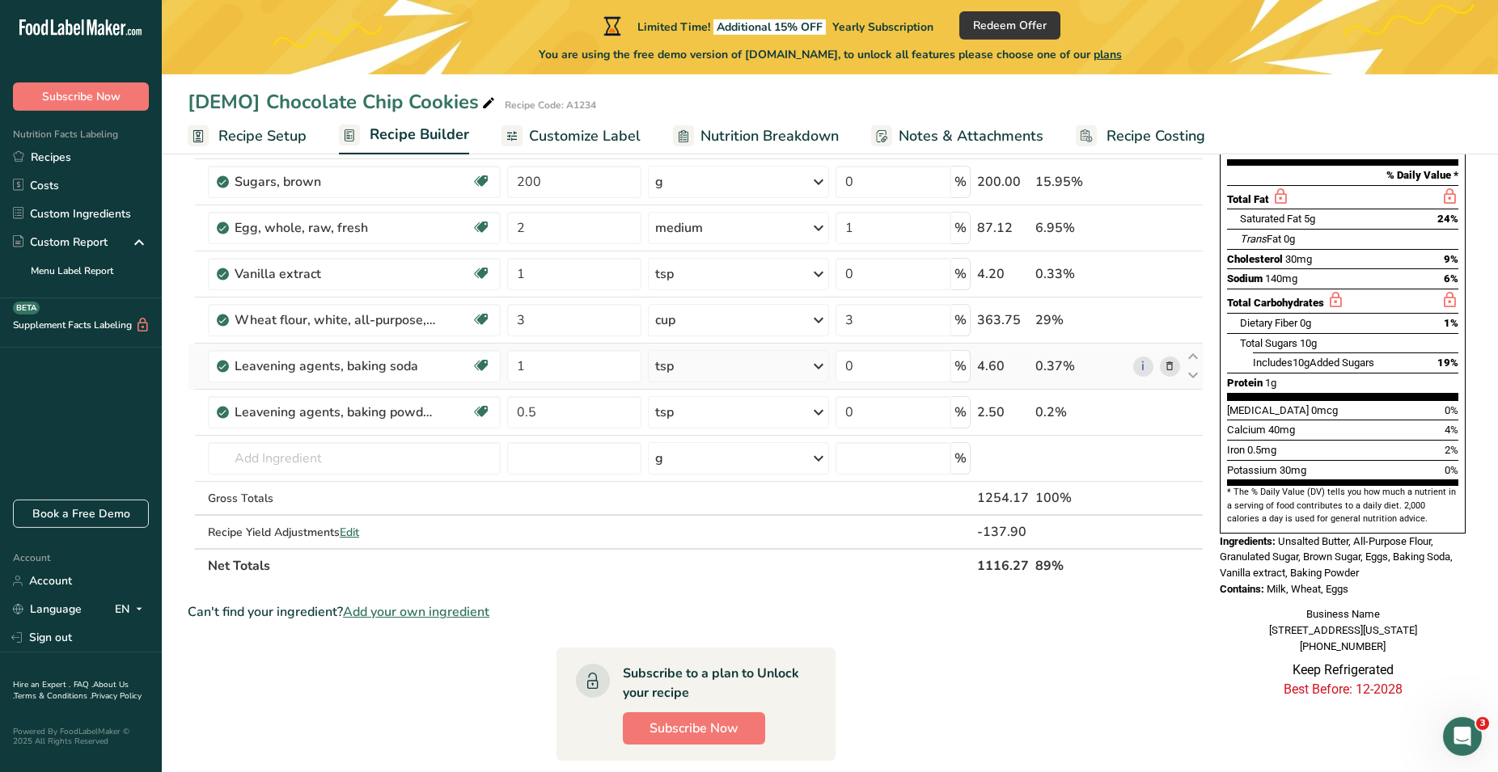
scroll to position [247, 0]
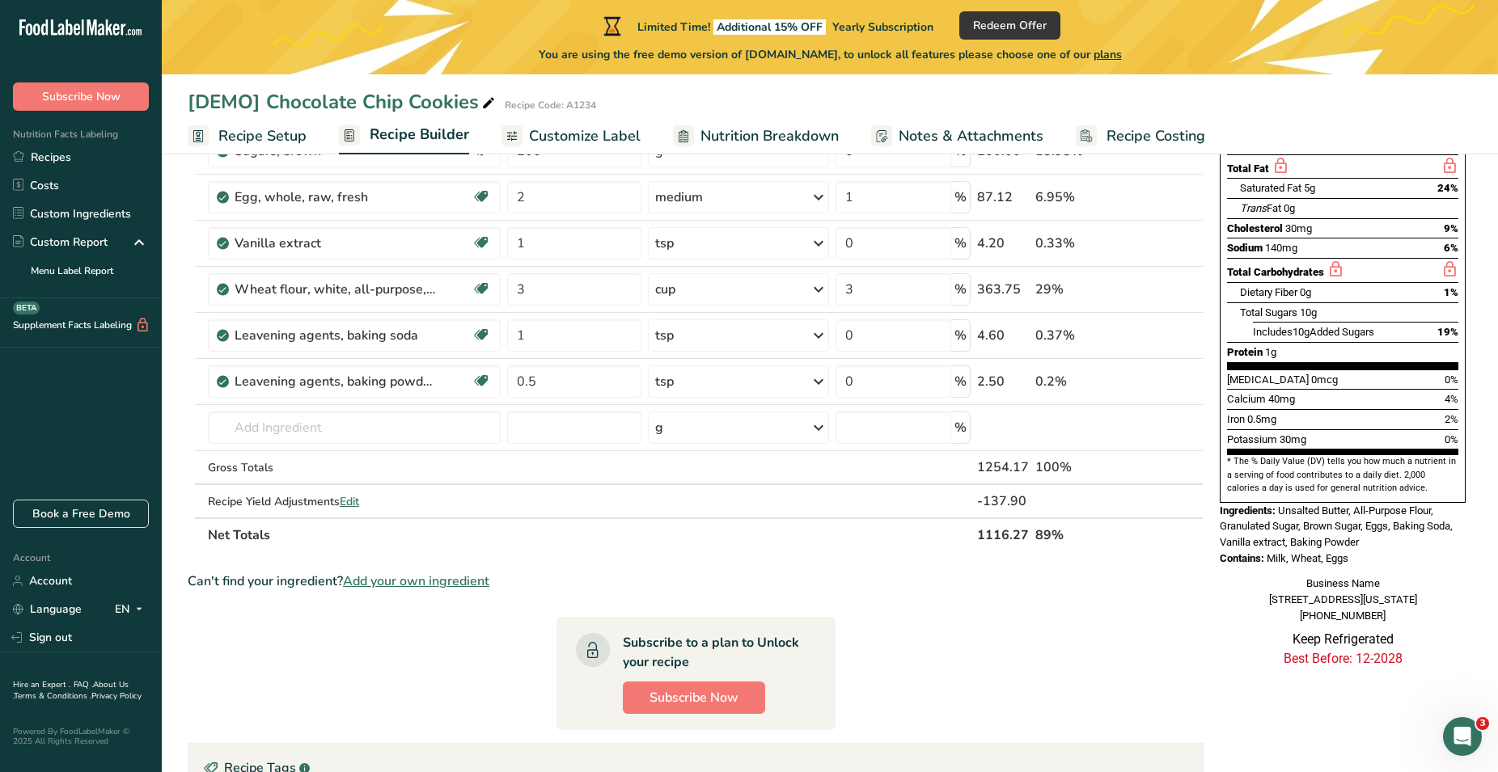
click at [1186, 106] on div "[DEMO] Chocolate Chip Cookies Recipe Code: A1234" at bounding box center [830, 101] width 1336 height 29
click at [938, 89] on div "[DEMO] Chocolate Chip Cookies Recipe Code: A1234" at bounding box center [830, 101] width 1336 height 29
